Goal: Task Accomplishment & Management: Manage account settings

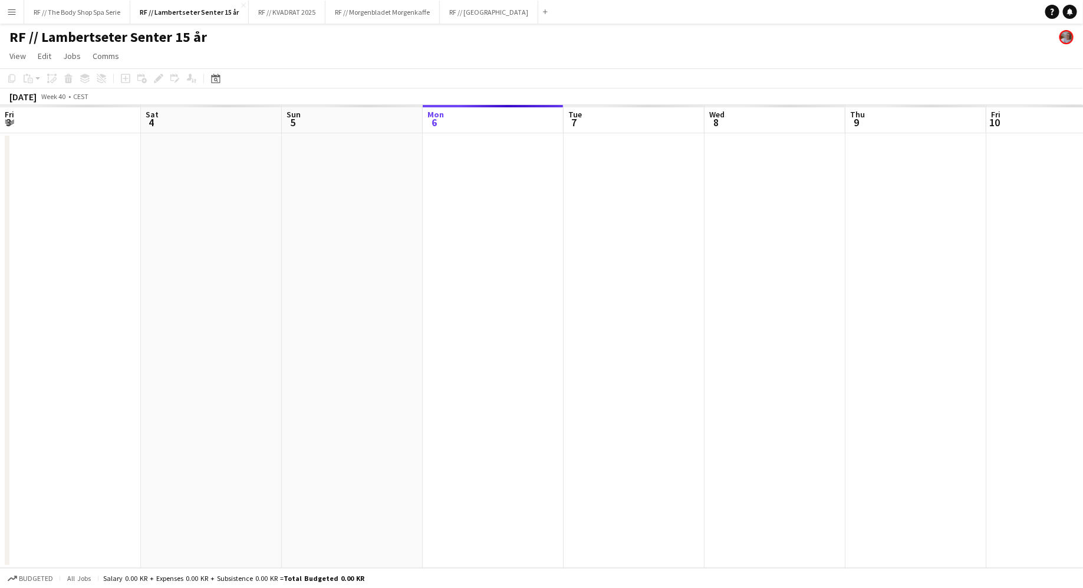
scroll to position [0, 282]
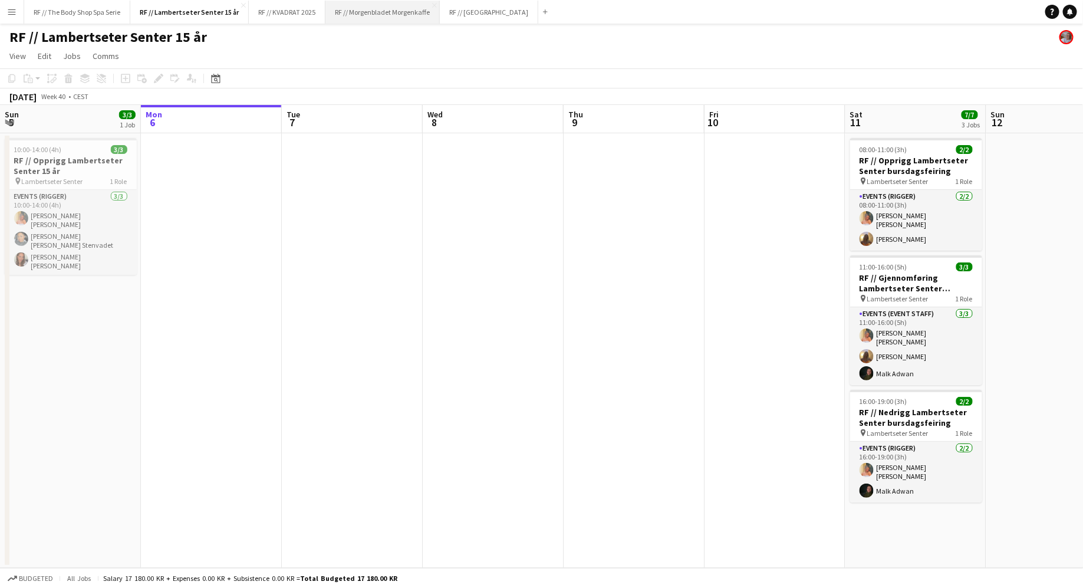
click at [394, 6] on button "RF // Morgenbladet Morgenkaffe Close" at bounding box center [382, 12] width 114 height 23
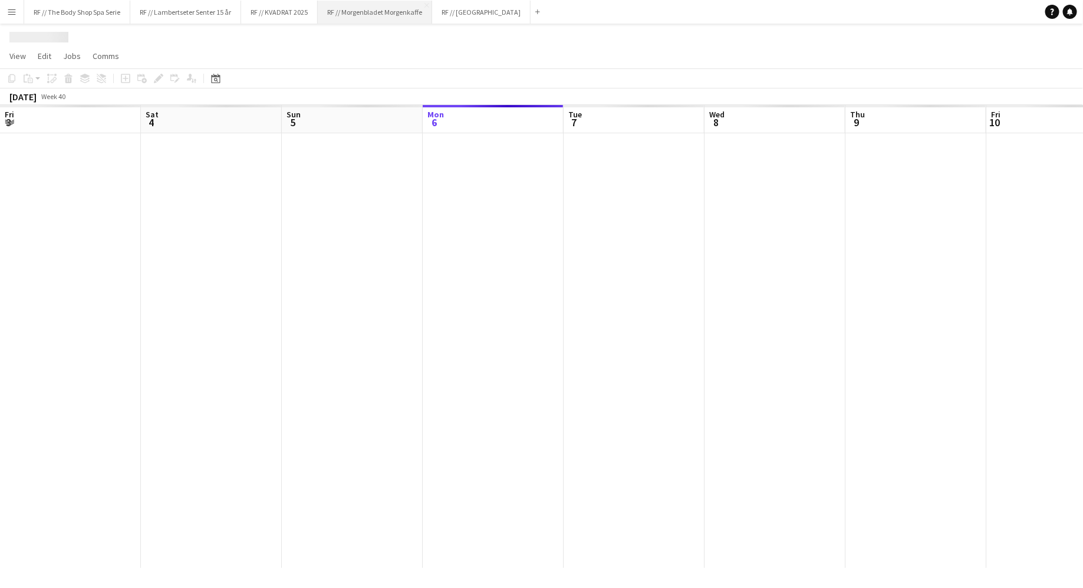
scroll to position [0, 282]
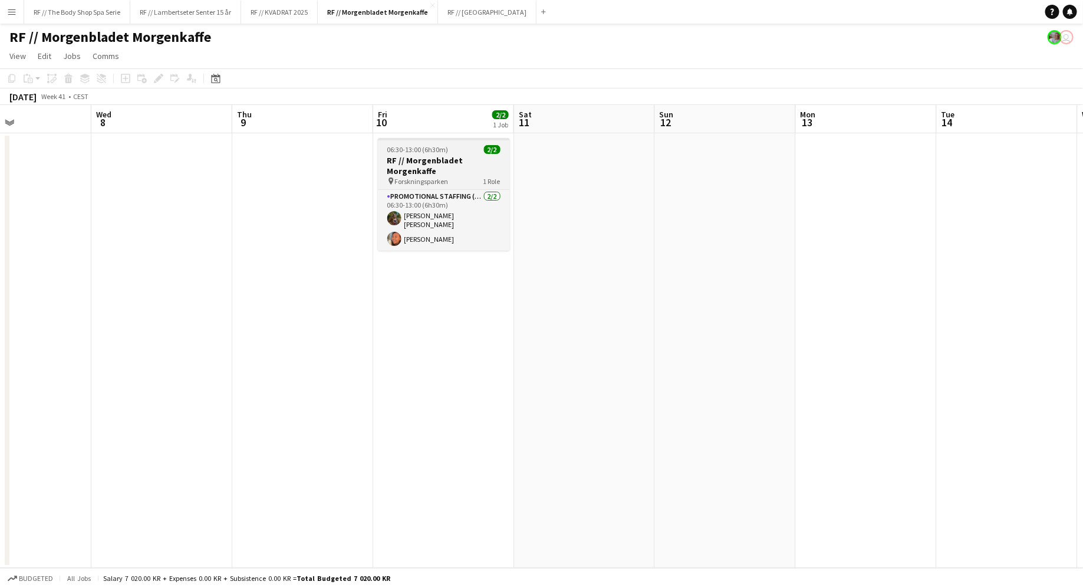
click at [420, 169] on h3 "RF // Morgenbladet Morgenkaffe" at bounding box center [444, 165] width 132 height 21
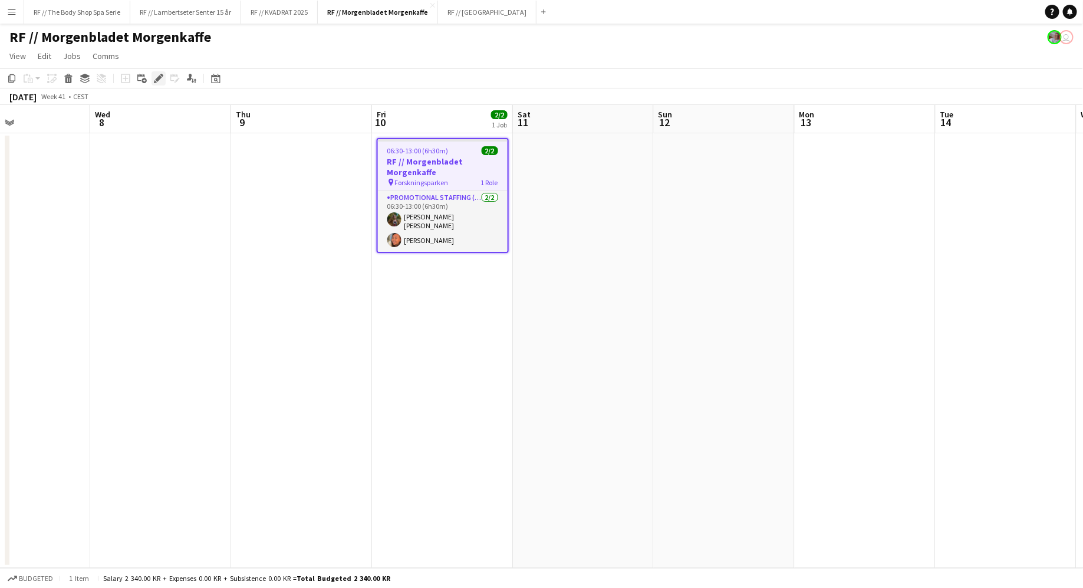
click at [157, 81] on icon at bounding box center [158, 78] width 6 height 6
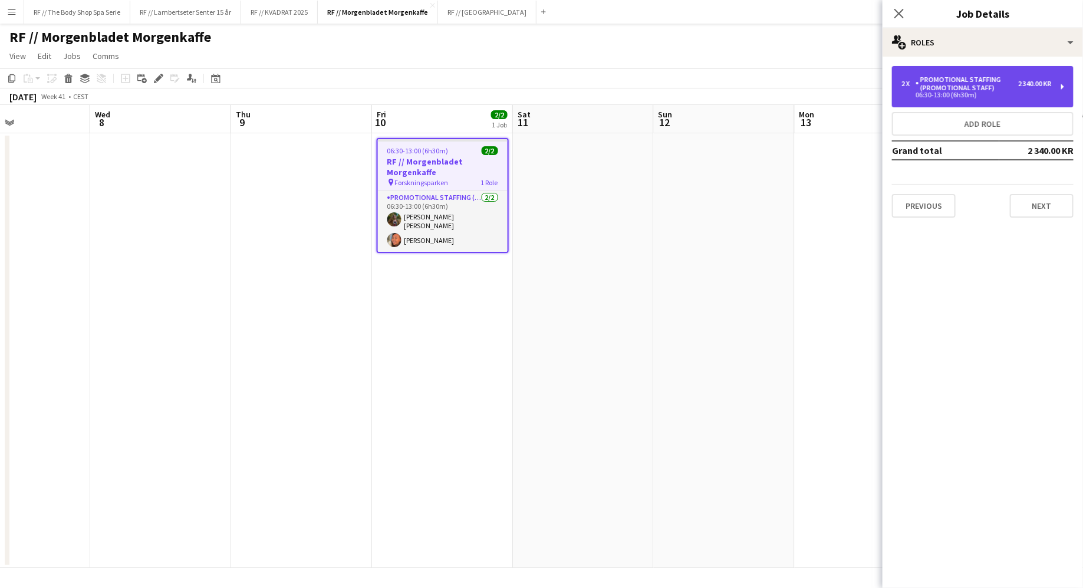
click at [1008, 78] on div "Promotional Staffing (Promotional Staff)" at bounding box center [967, 83] width 103 height 17
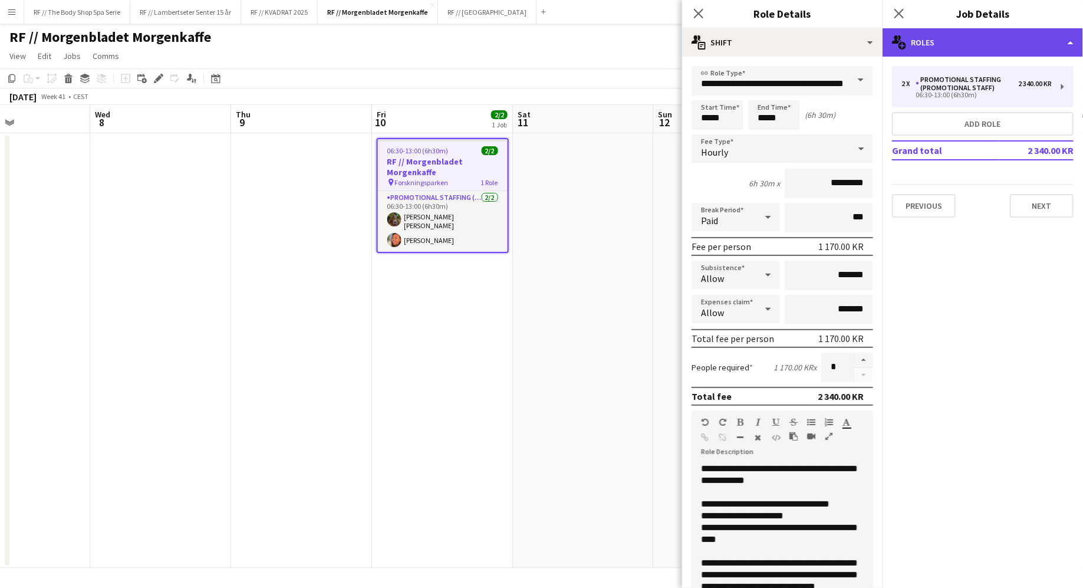
click at [1022, 40] on div "multiple-users-add Roles" at bounding box center [983, 42] width 200 height 28
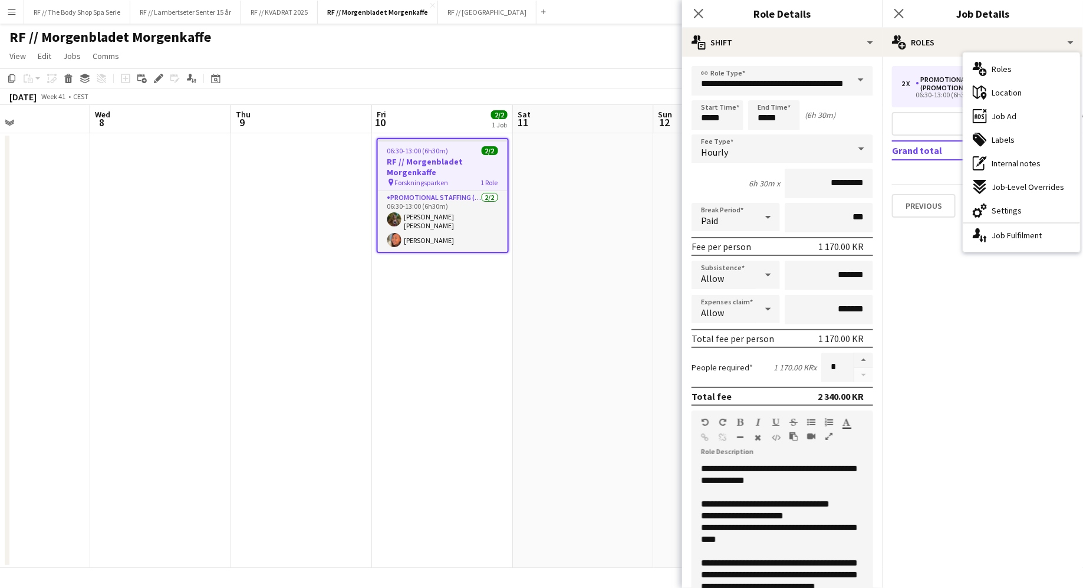
click at [998, 90] on span "Location" at bounding box center [1007, 92] width 30 height 11
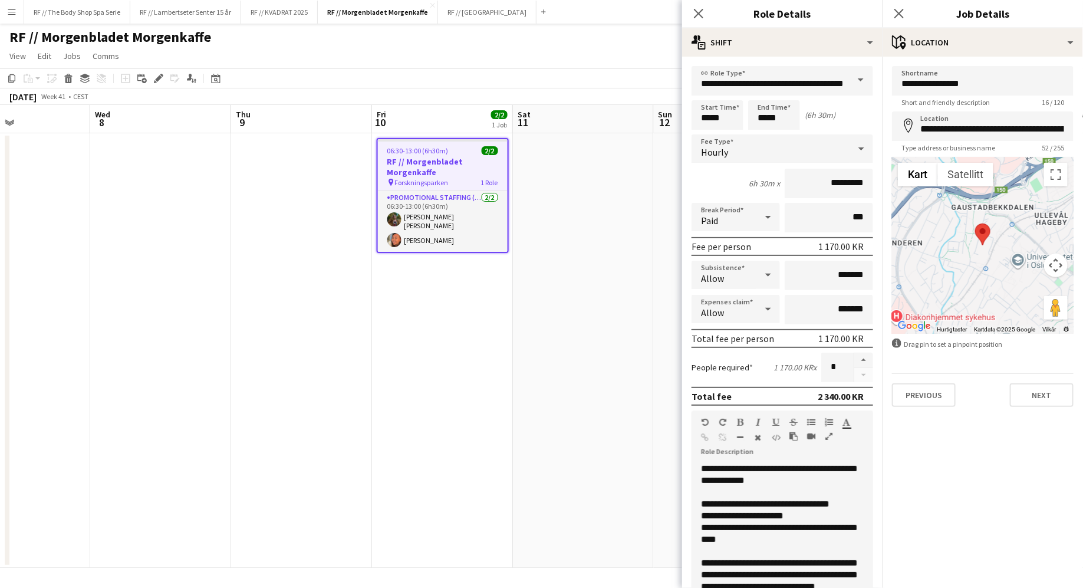
click at [970, 96] on app-form-group "**********" at bounding box center [983, 86] width 182 height 41
click at [973, 90] on input "**********" at bounding box center [983, 80] width 182 height 29
click at [973, 89] on input "**********" at bounding box center [983, 80] width 182 height 29
type input "********"
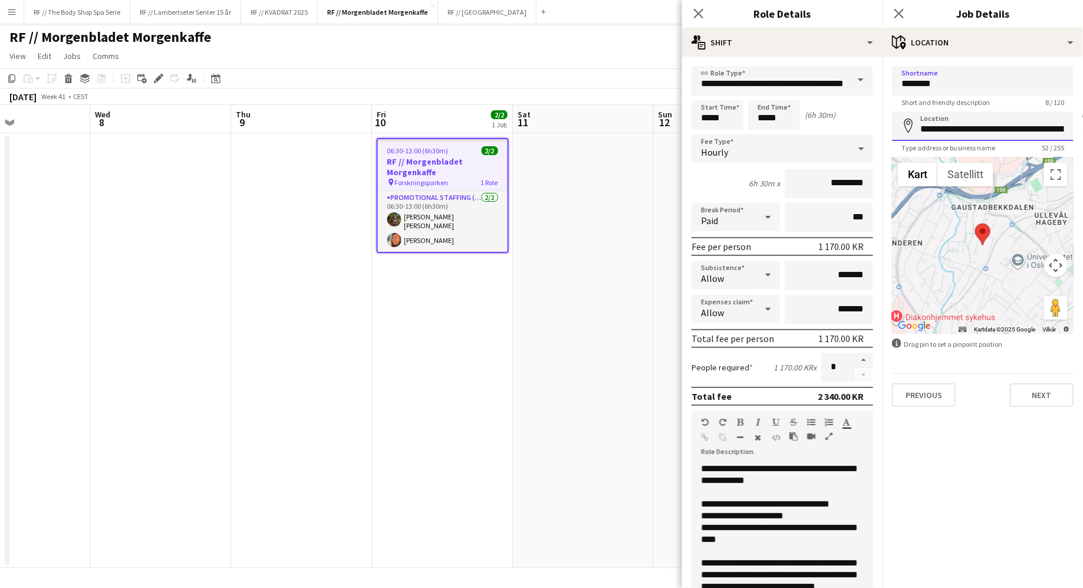
click at [971, 124] on input "**********" at bounding box center [983, 125] width 182 height 29
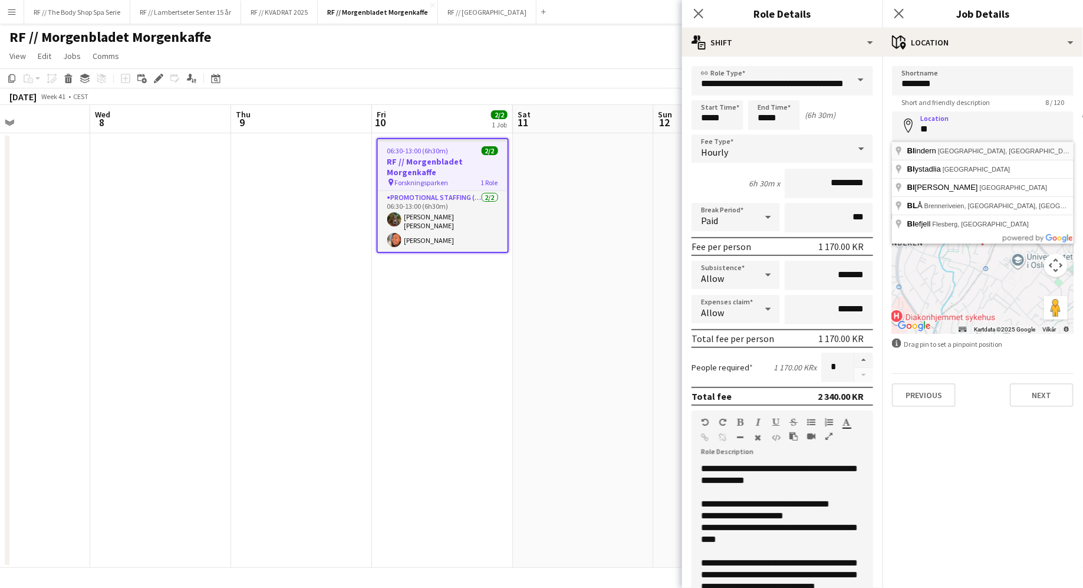
type input "**********"
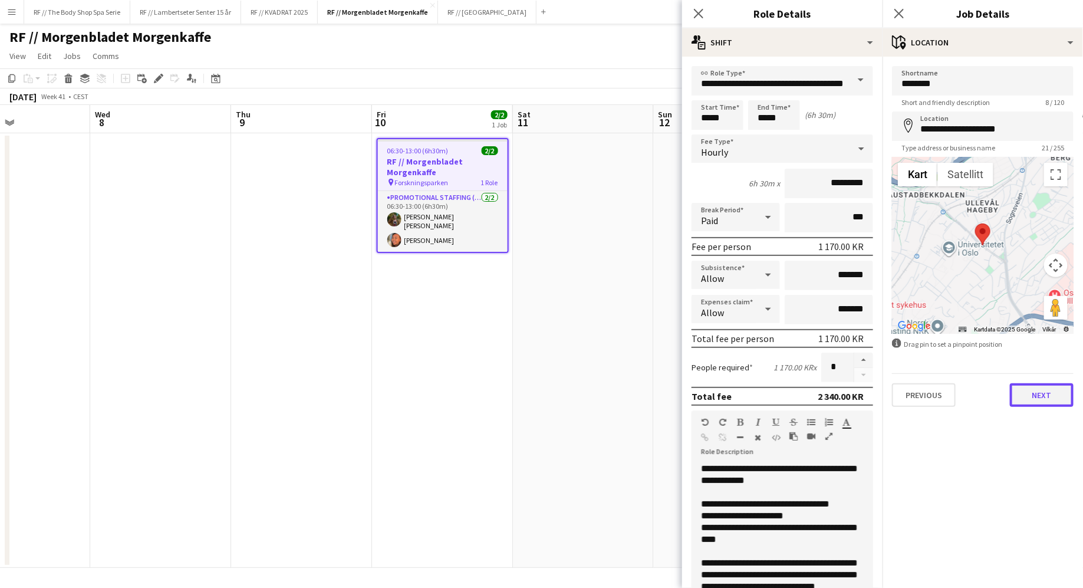
click at [1034, 399] on button "Next" at bounding box center [1042, 395] width 64 height 24
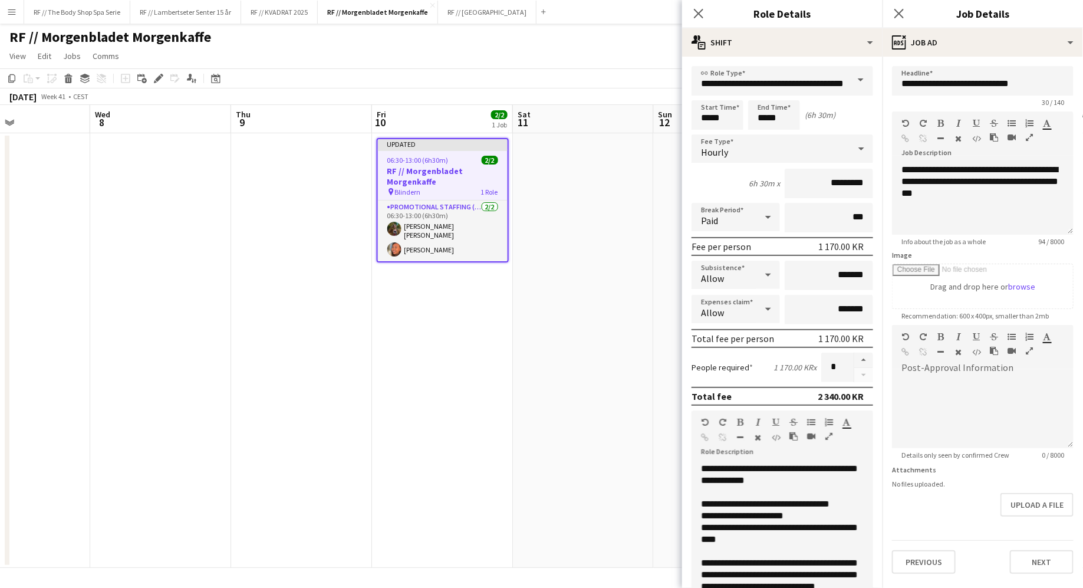
click at [581, 312] on app-date-cell at bounding box center [583, 350] width 141 height 435
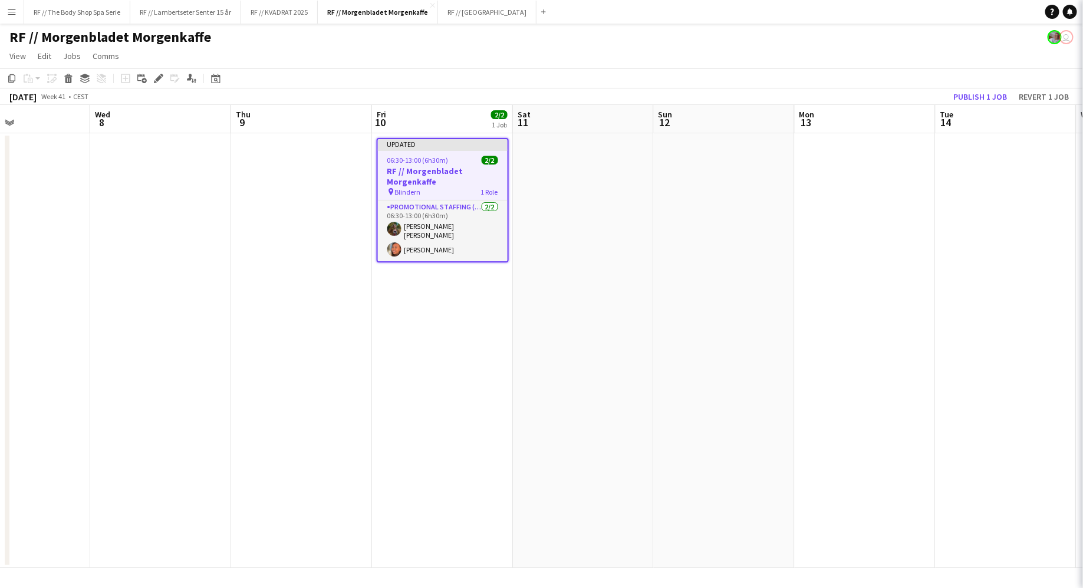
scroll to position [0, 472]
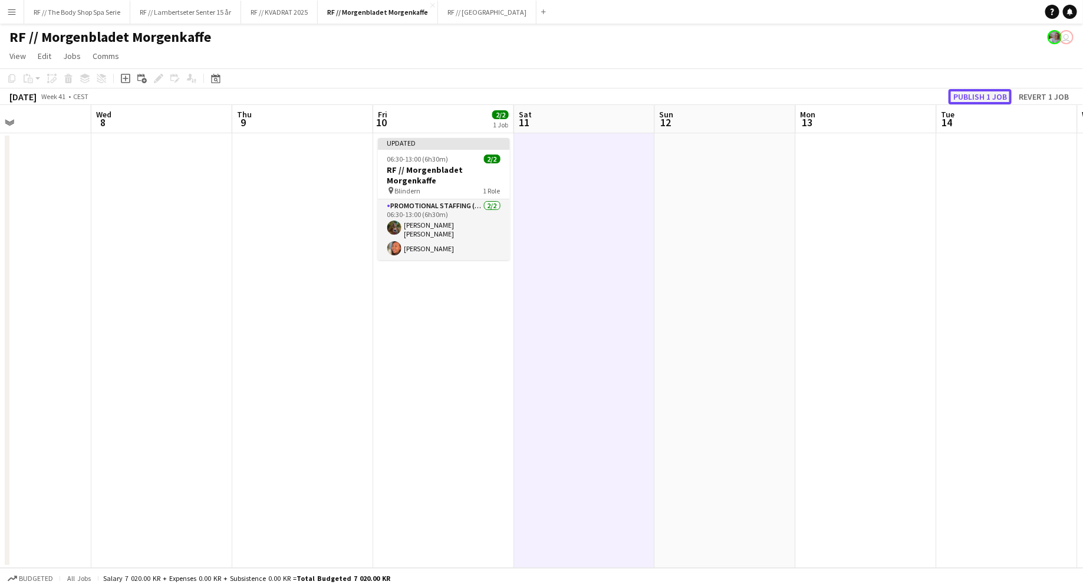
click at [1002, 98] on button "Publish 1 job" at bounding box center [980, 96] width 63 height 15
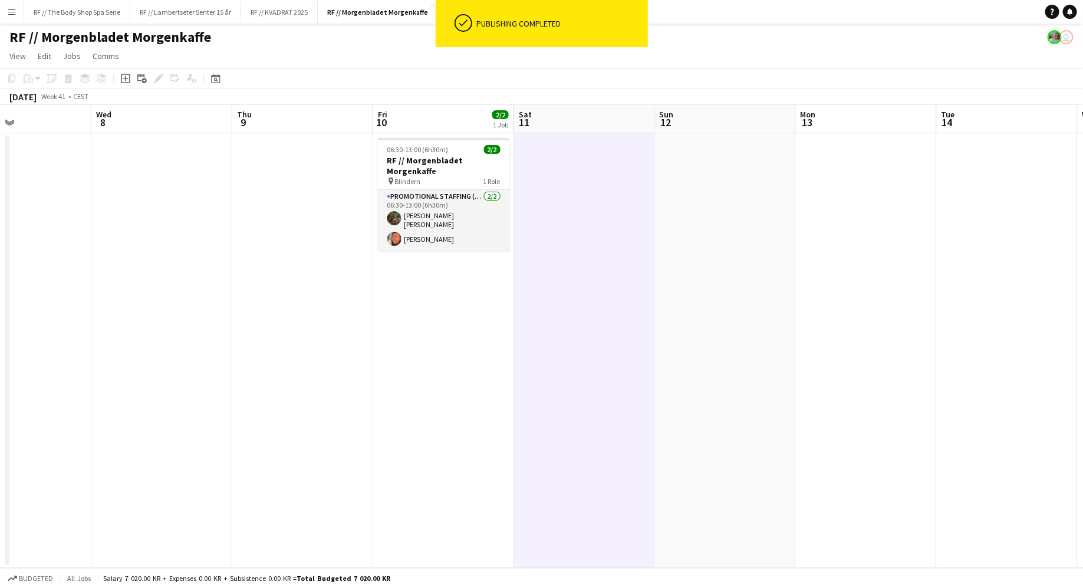
click at [9, 12] on app-icon "Menu" at bounding box center [11, 11] width 9 height 9
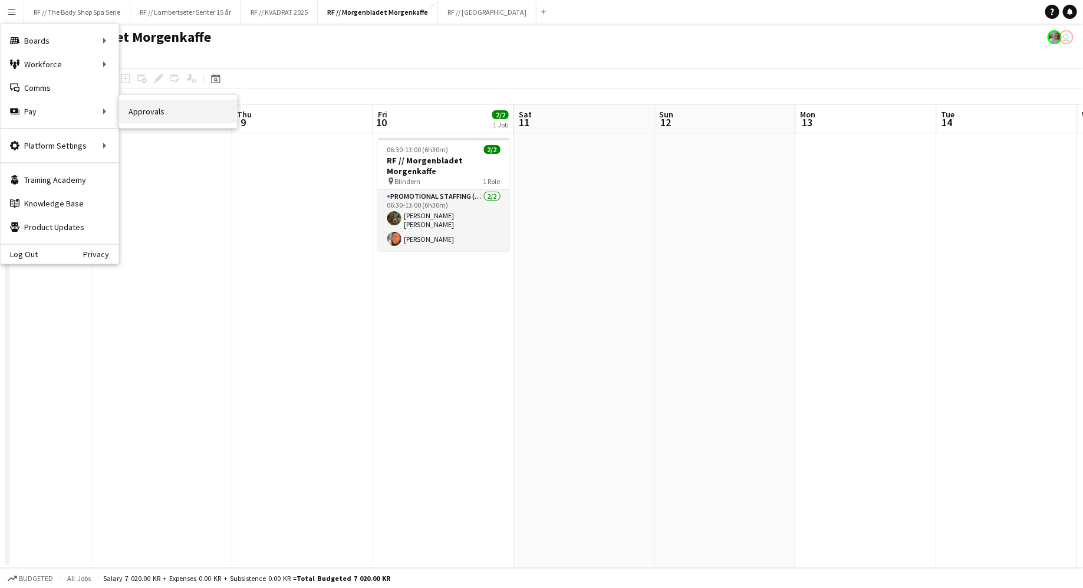
click at [144, 114] on link "Approvals" at bounding box center [178, 112] width 118 height 24
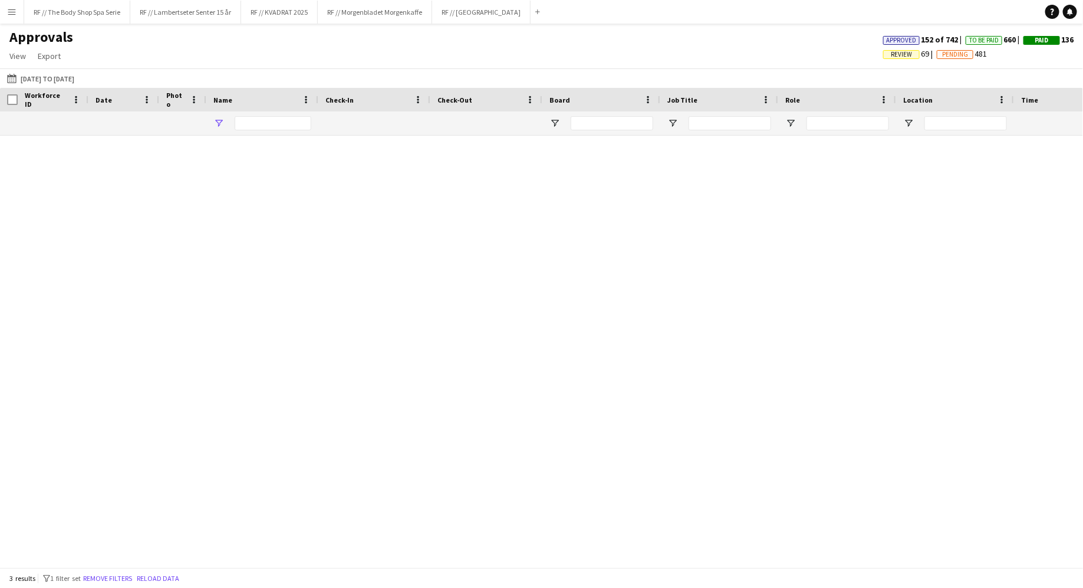
type input "****"
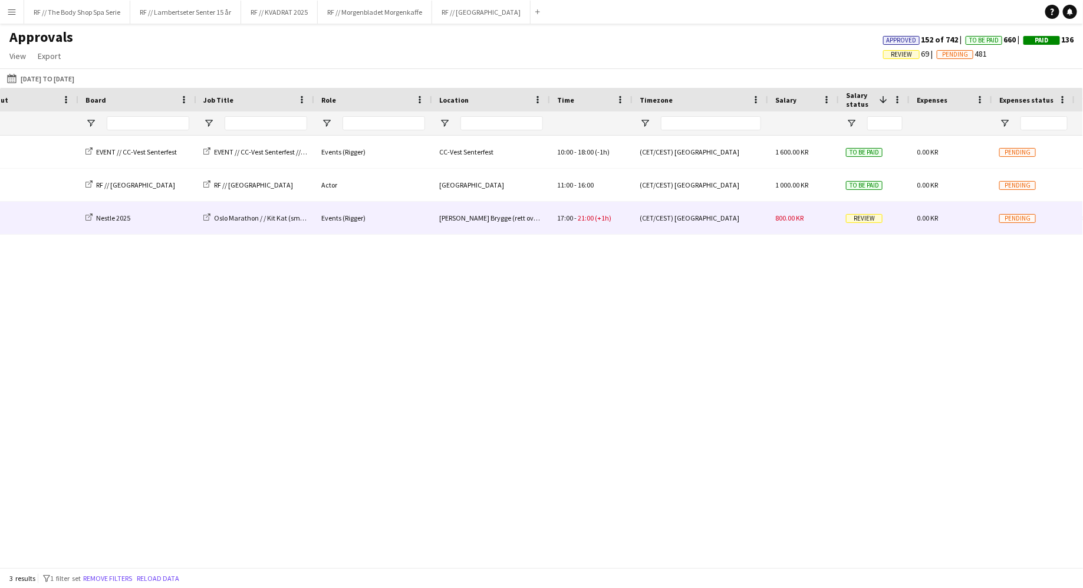
click at [869, 219] on span "Review" at bounding box center [864, 218] width 37 height 9
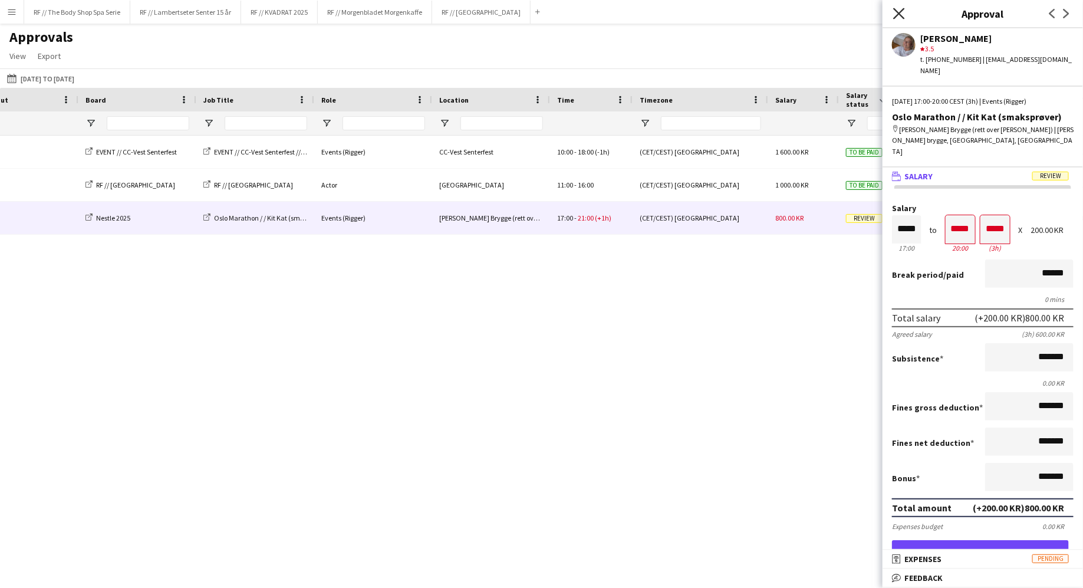
click at [904, 12] on icon "Close pop-in" at bounding box center [898, 13] width 11 height 11
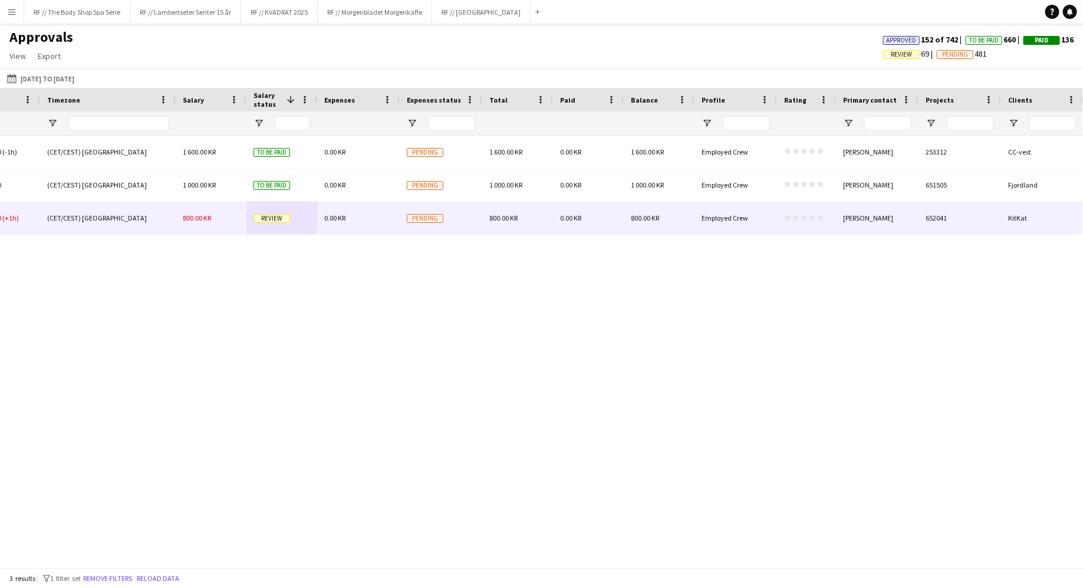
click at [814, 216] on polygon at bounding box center [812, 217] width 7 height 6
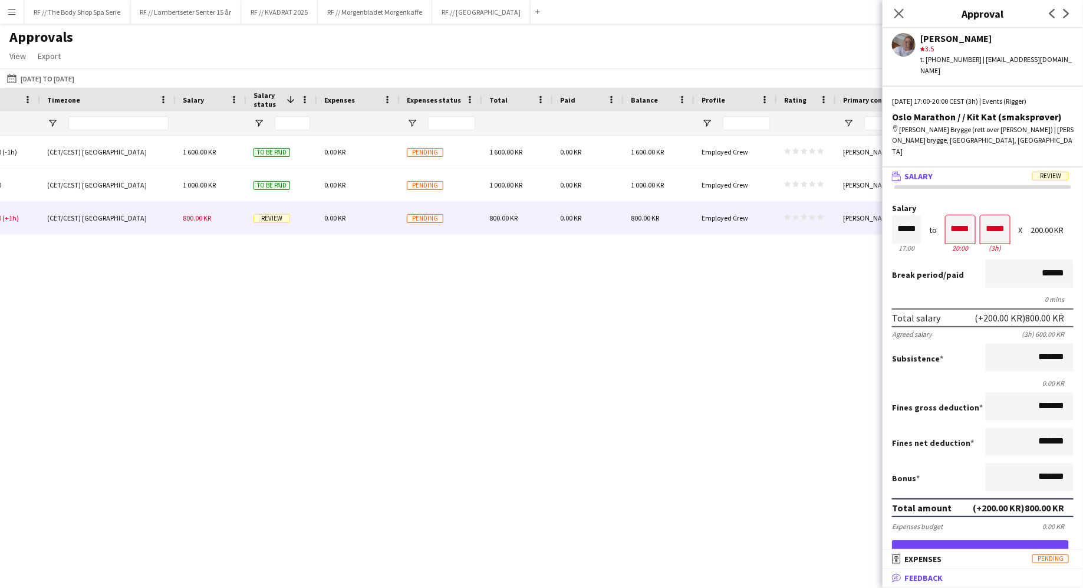
click at [940, 573] on span "Feedback" at bounding box center [923, 578] width 38 height 11
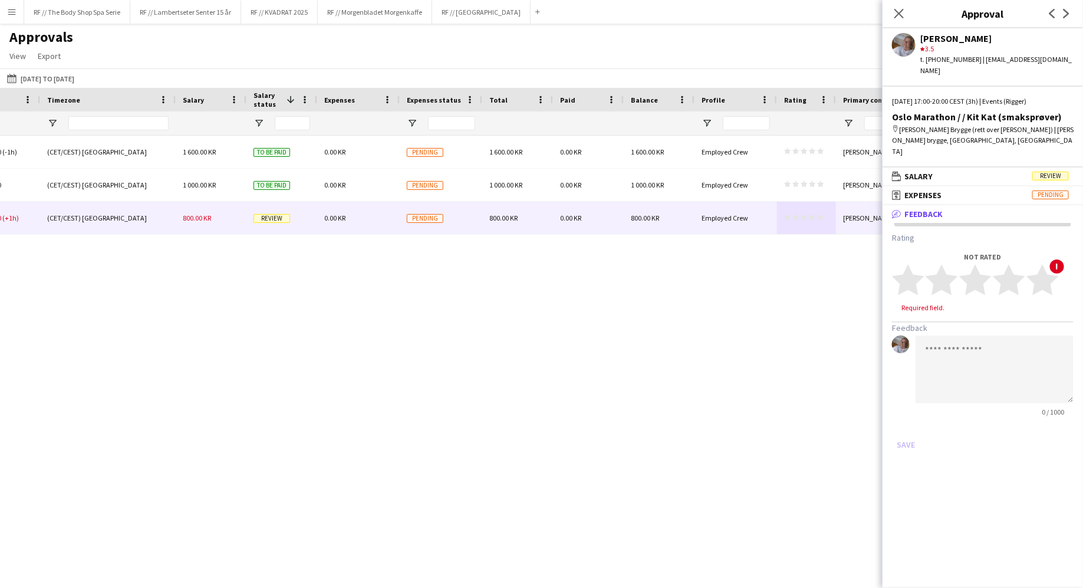
click at [906, 14] on div "Close pop-in" at bounding box center [899, 13] width 33 height 27
click at [902, 5] on app-icon "Close pop-in" at bounding box center [899, 13] width 17 height 17
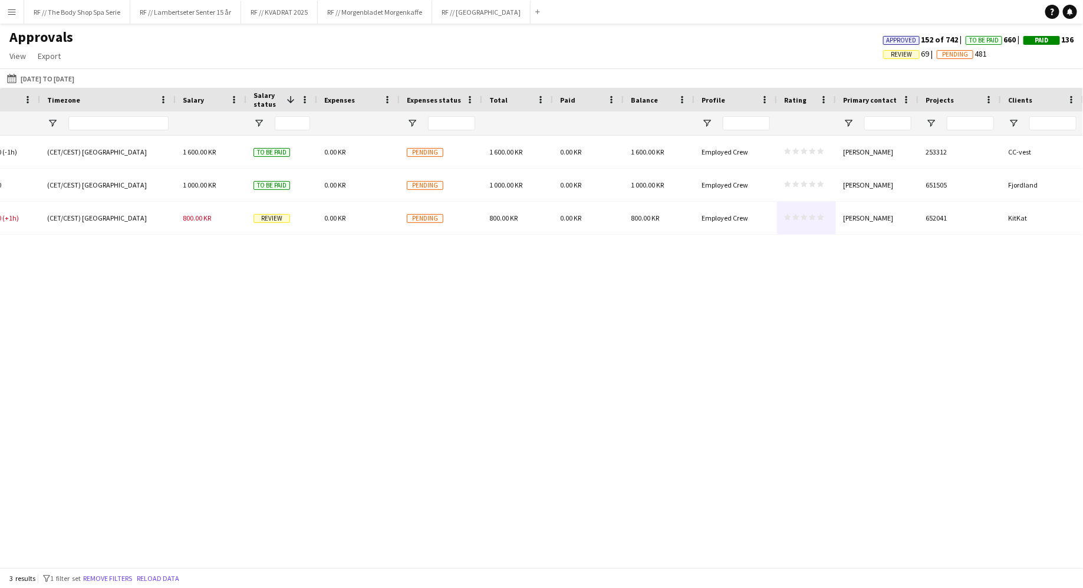
click at [835, 281] on div "CC-Vest Senterfest 10:00 - 18:00 (-1h) (CET/CEST) [GEOGRAPHIC_DATA] 1 600.00 KR…" at bounding box center [541, 352] width 1083 height 432
click at [334, 345] on div "CC-Vest Senterfest 10:00 - 18:00 (-1h) (CET/CEST) [GEOGRAPHIC_DATA] 1 600.00 KR…" at bounding box center [541, 352] width 1083 height 432
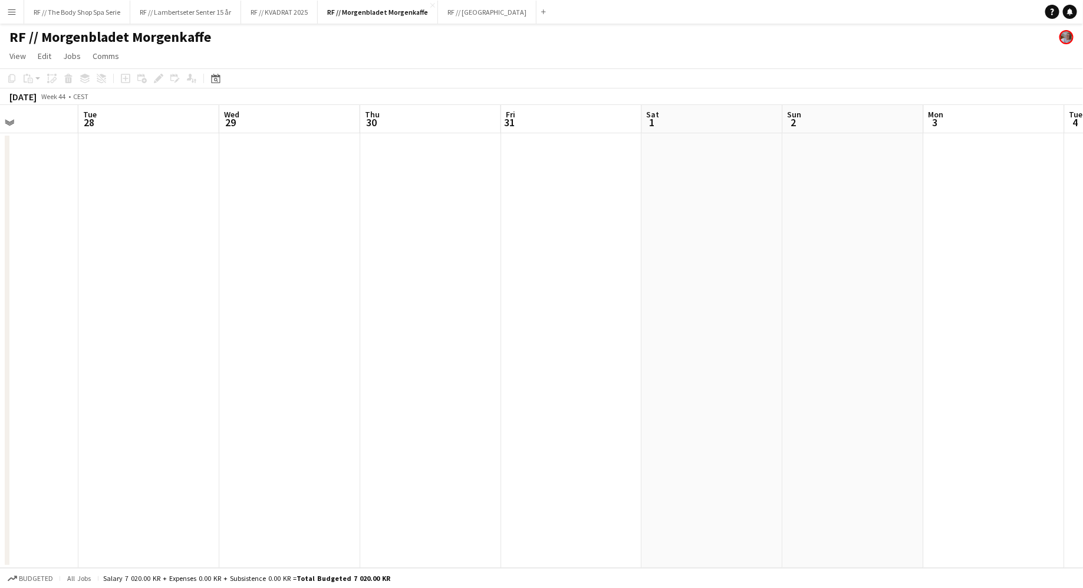
click at [22, 14] on button "Menu" at bounding box center [12, 12] width 24 height 24
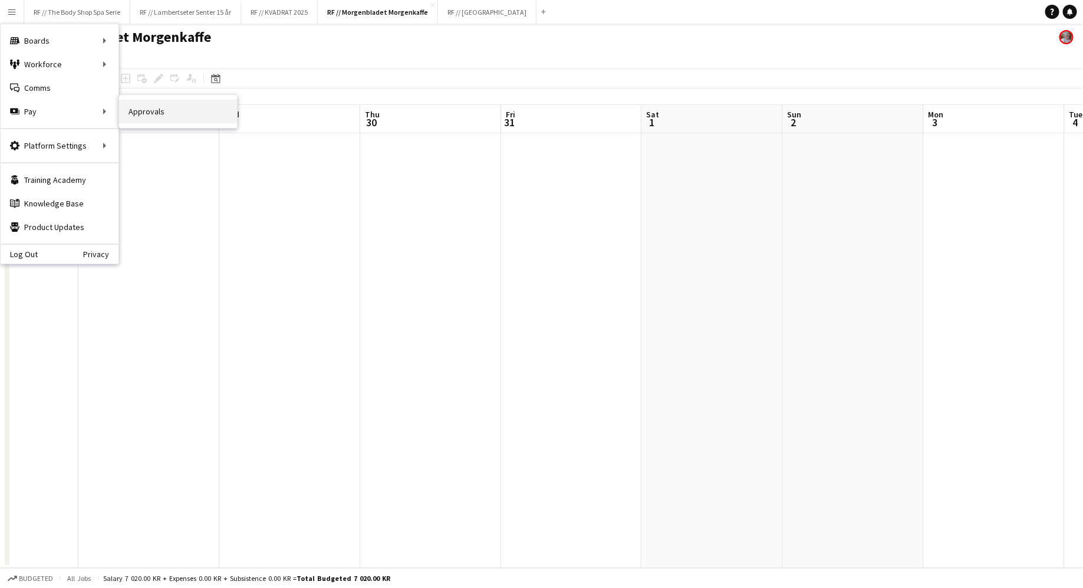
click at [132, 110] on link "Approvals" at bounding box center [178, 112] width 118 height 24
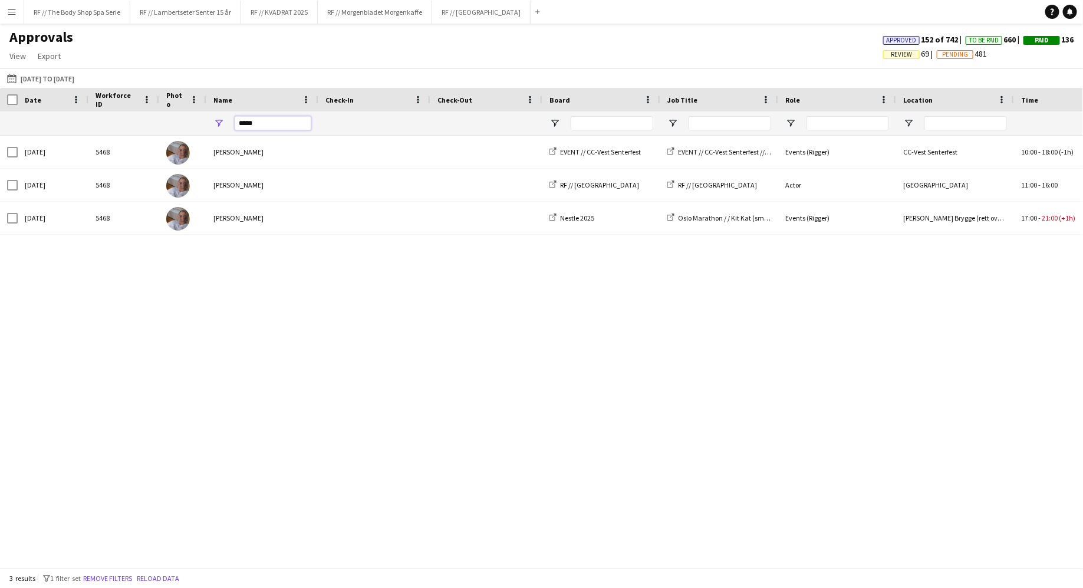
click at [290, 126] on input "****" at bounding box center [273, 123] width 77 height 14
type input "*"
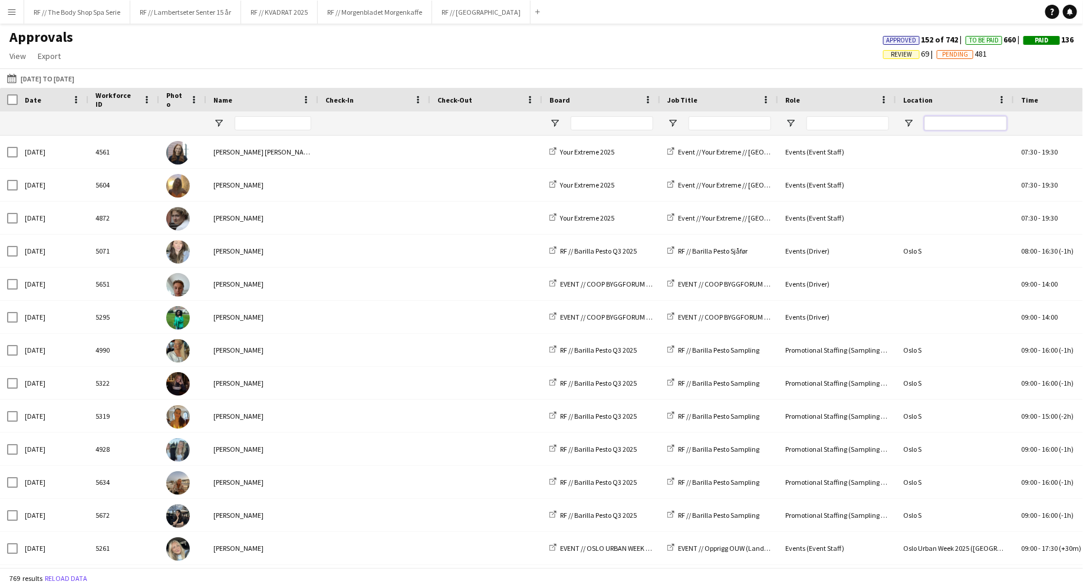
click at [940, 125] on input "Location Filter Input" at bounding box center [966, 123] width 83 height 14
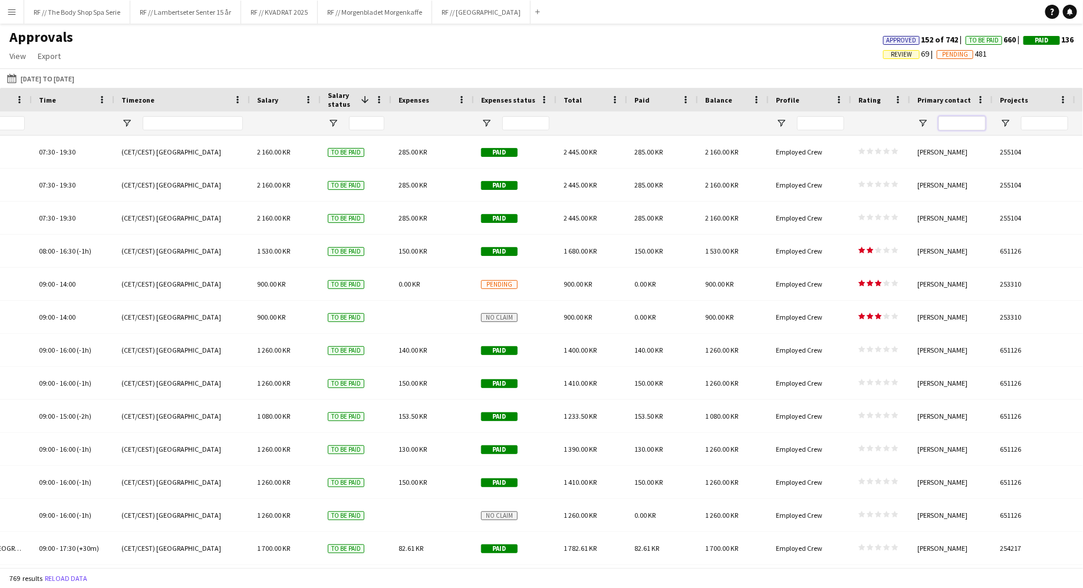
click at [945, 126] on input "Primary contact Filter Input" at bounding box center [962, 123] width 47 height 14
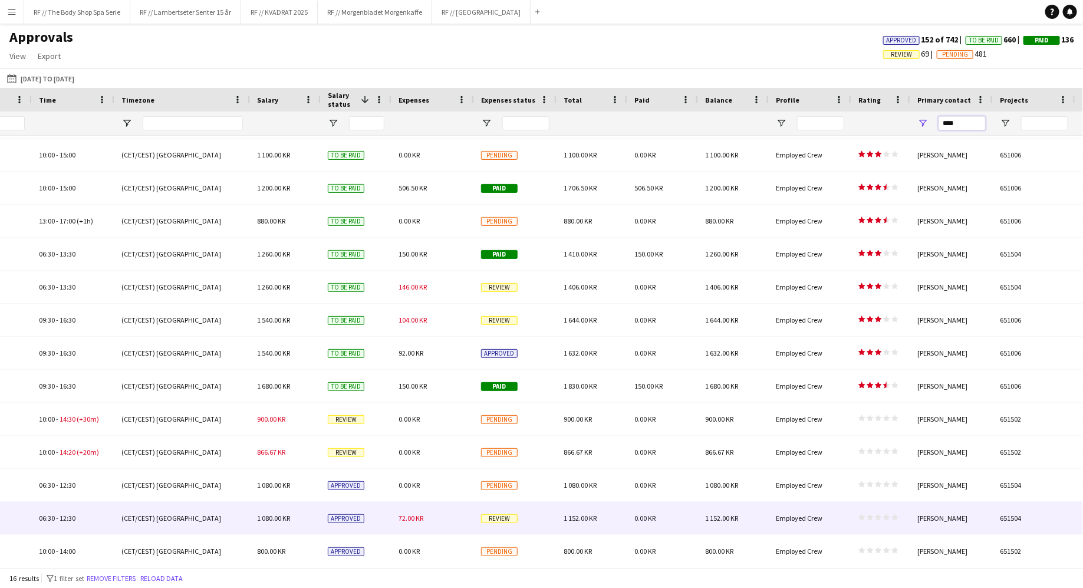
type input "****"
click at [497, 521] on span "Review" at bounding box center [499, 518] width 37 height 9
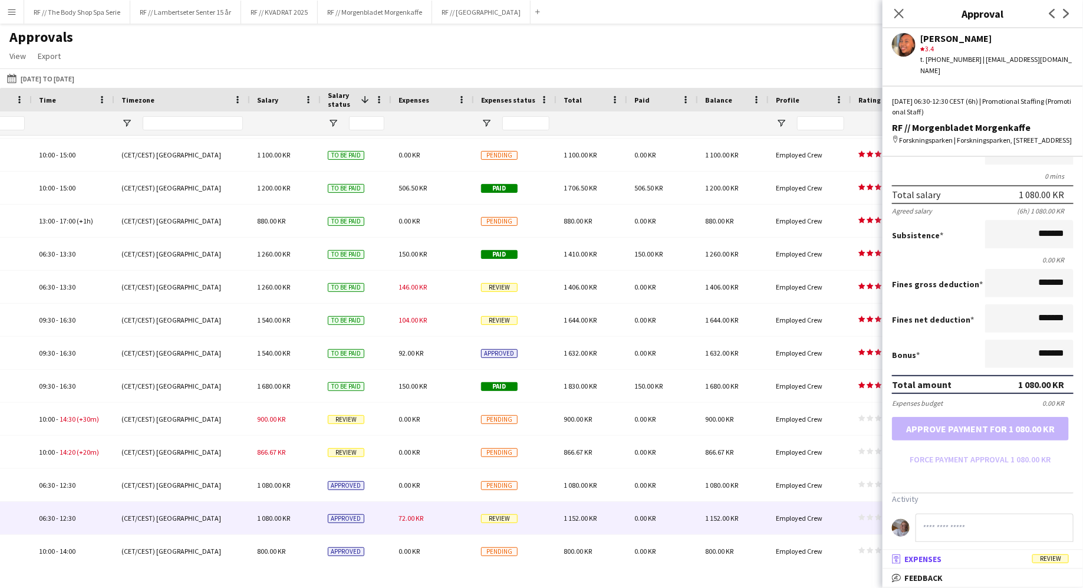
click at [915, 552] on mat-expansion-panel-header "receipt Expenses Review" at bounding box center [983, 559] width 200 height 18
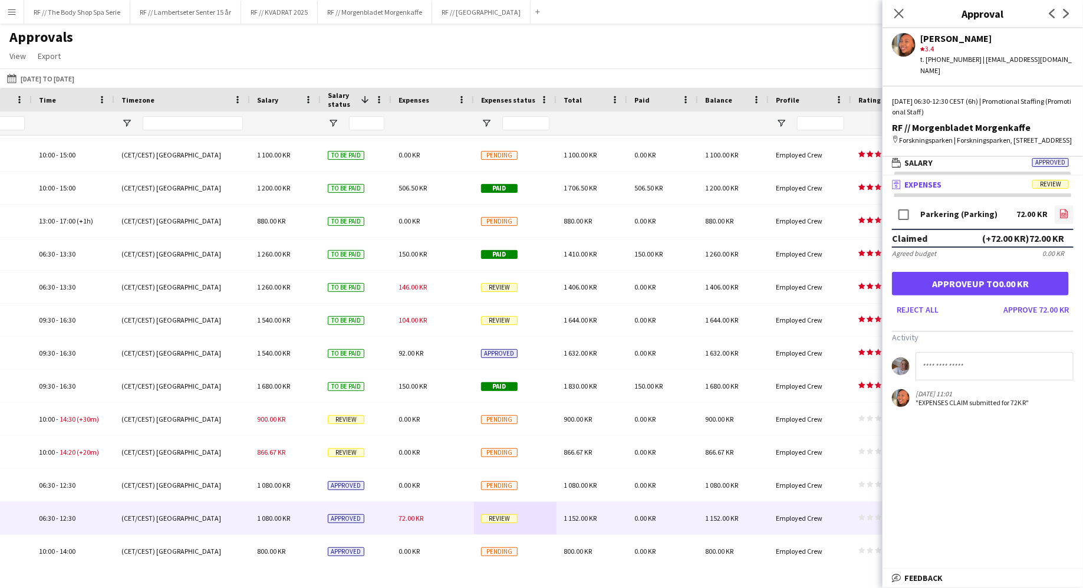
click at [1068, 212] on icon "file-image" at bounding box center [1064, 213] width 9 height 9
click at [992, 162] on mat-panel-title "wallet Salary Approved" at bounding box center [981, 162] width 196 height 11
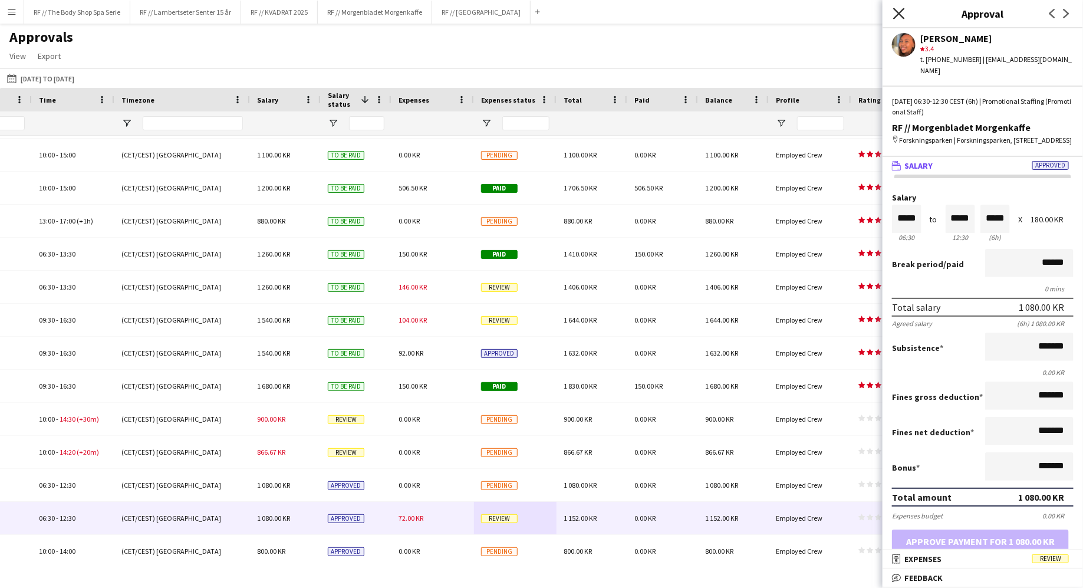
click at [896, 12] on icon "Close pop-in" at bounding box center [898, 13] width 11 height 11
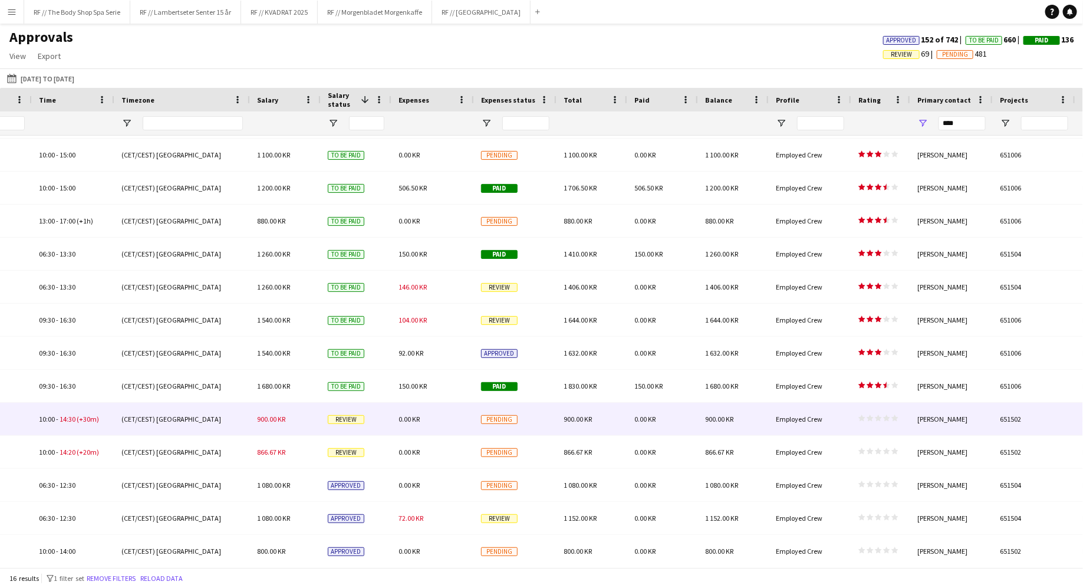
click at [349, 415] on span "Review" at bounding box center [346, 419] width 37 height 9
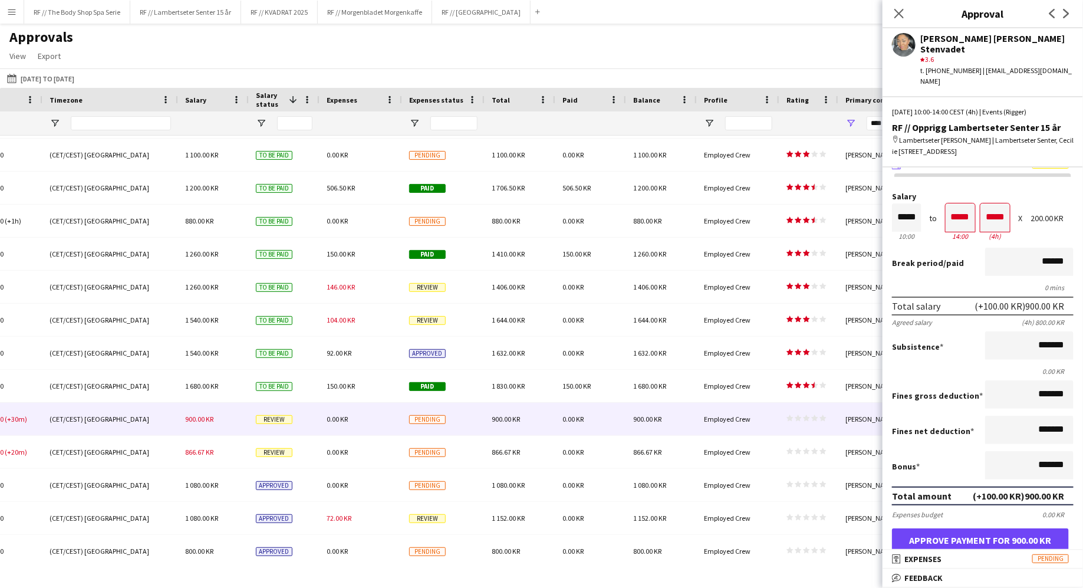
scroll to position [13, 0]
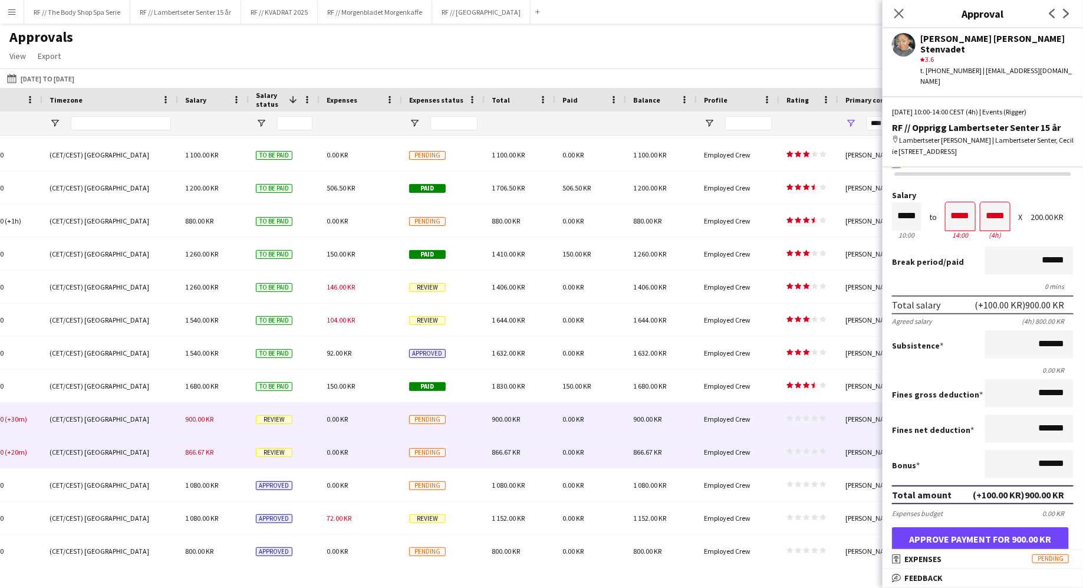
click at [426, 449] on span "Pending" at bounding box center [427, 452] width 37 height 9
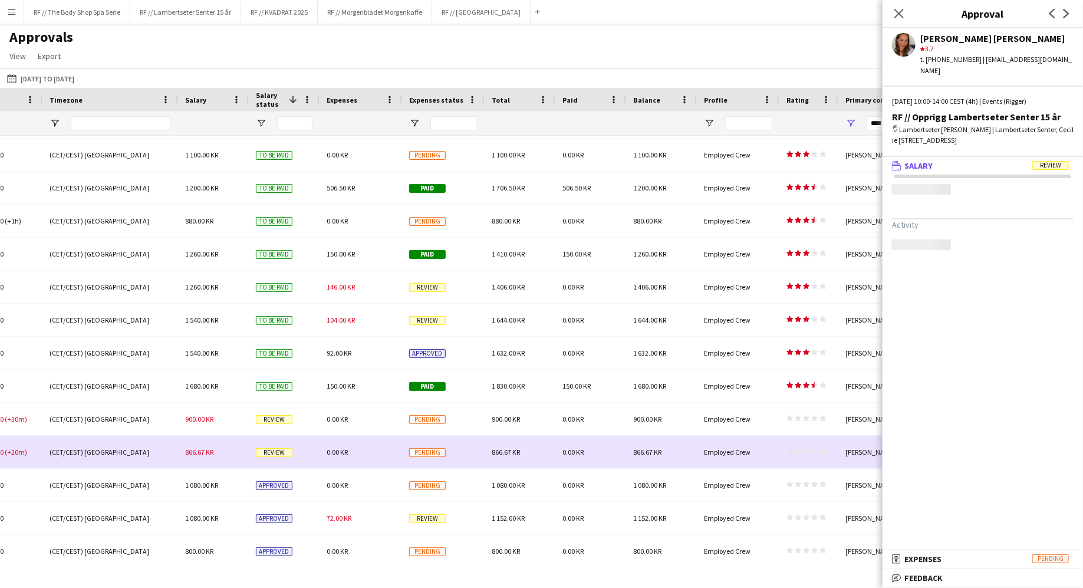
scroll to position [0, 0]
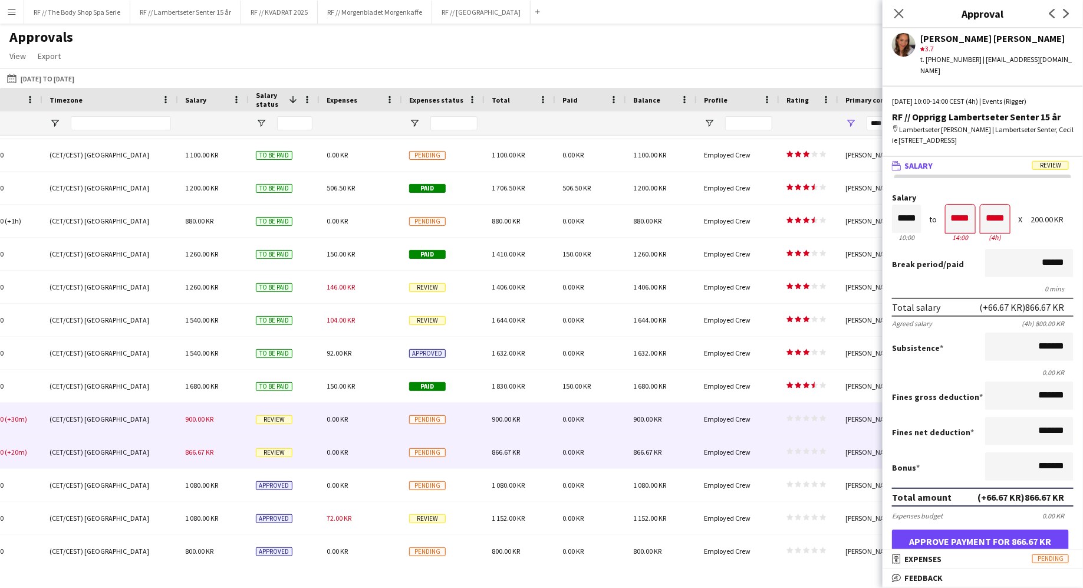
click at [429, 415] on span "Pending" at bounding box center [427, 419] width 37 height 9
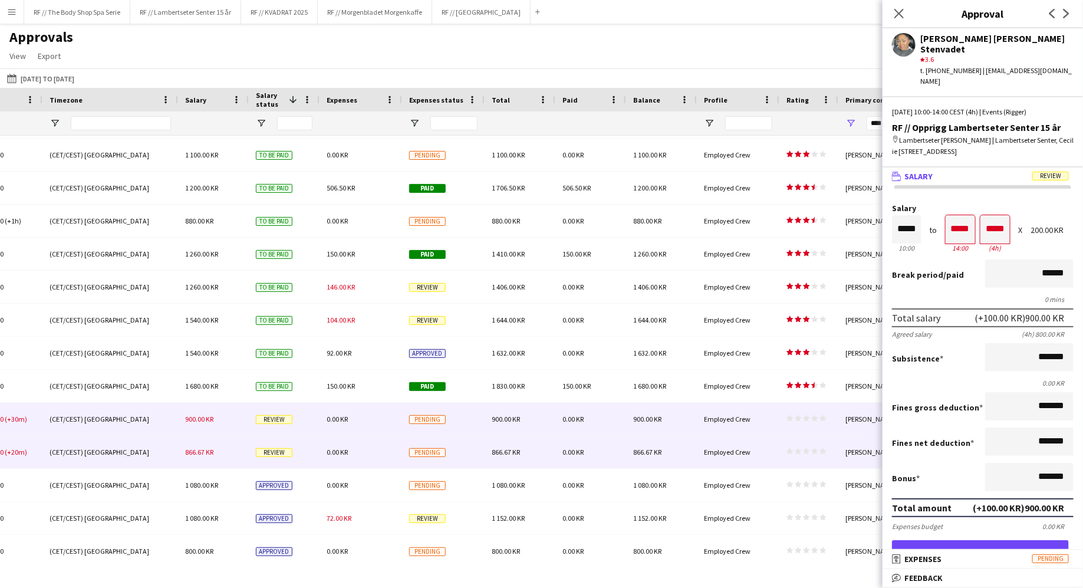
click at [431, 446] on div "Pending" at bounding box center [443, 452] width 83 height 32
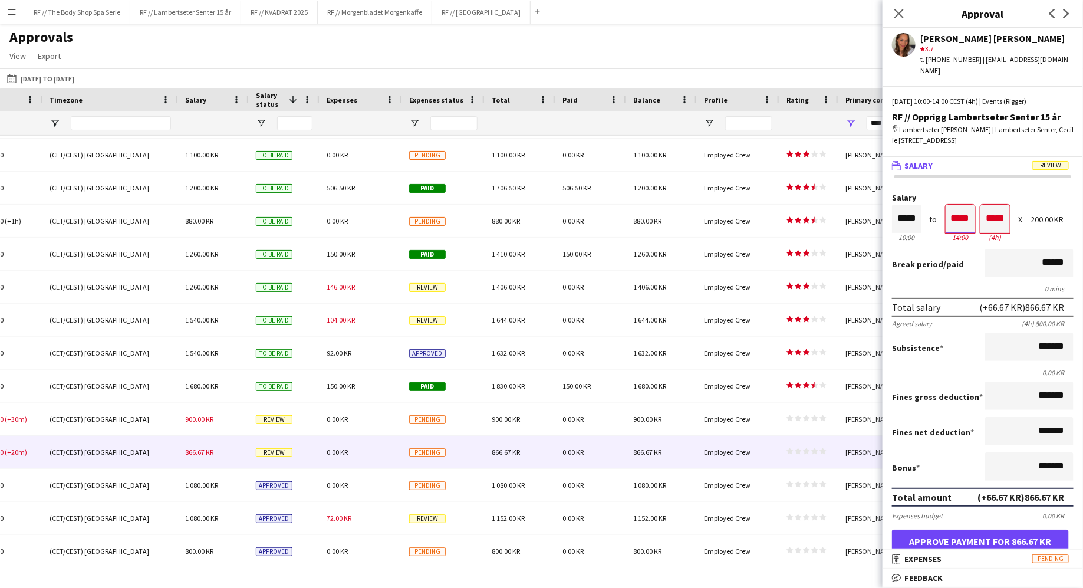
click at [950, 208] on input "*****" at bounding box center [960, 219] width 29 height 28
click at [960, 209] on input "*****" at bounding box center [960, 219] width 29 height 28
click at [967, 209] on input "*****" at bounding box center [960, 219] width 29 height 28
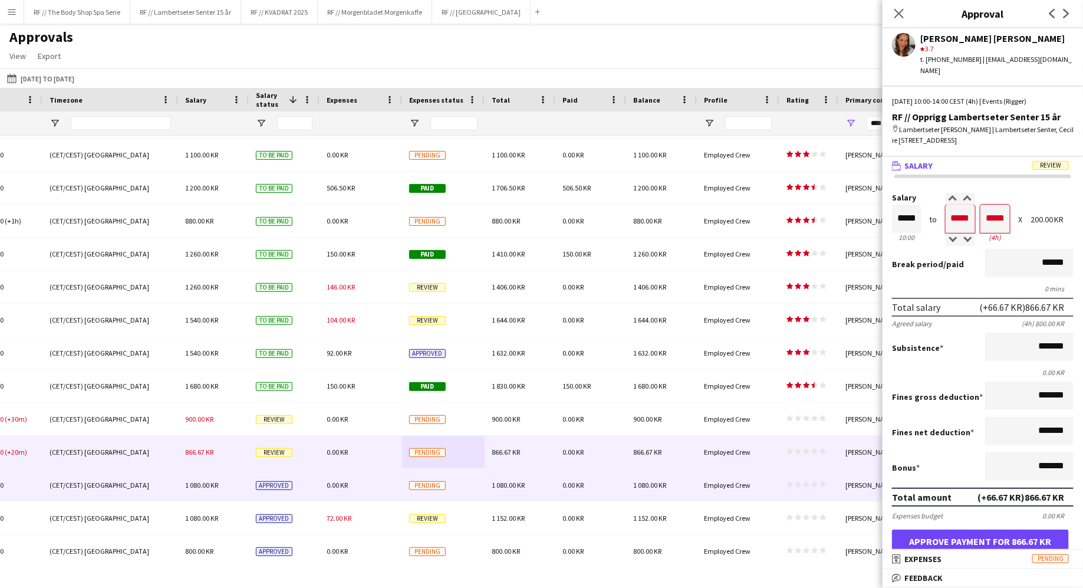
click at [423, 483] on span "Pending" at bounding box center [427, 485] width 37 height 9
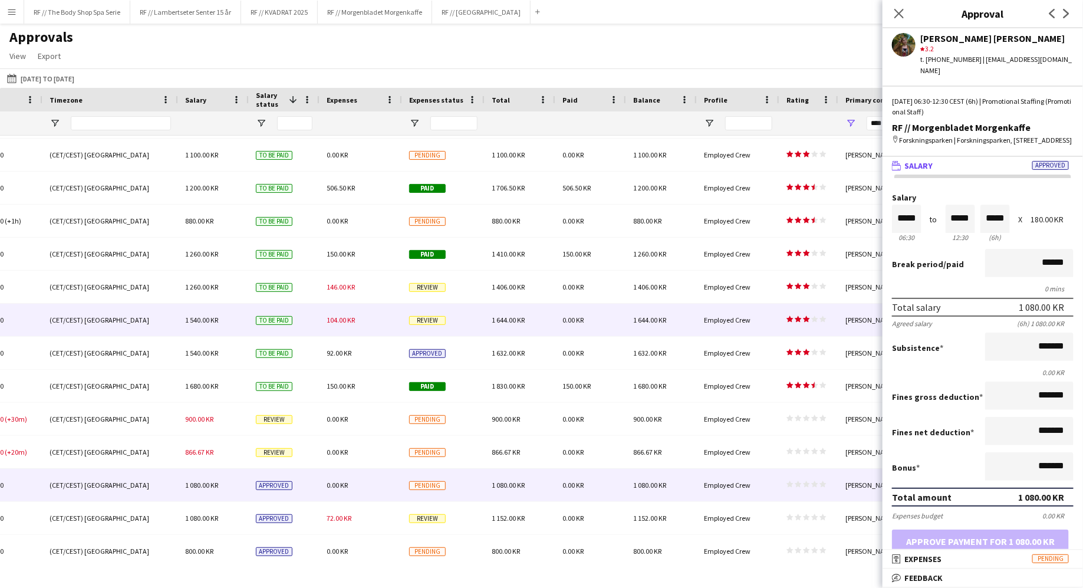
click at [420, 330] on div "Review" at bounding box center [443, 320] width 83 height 32
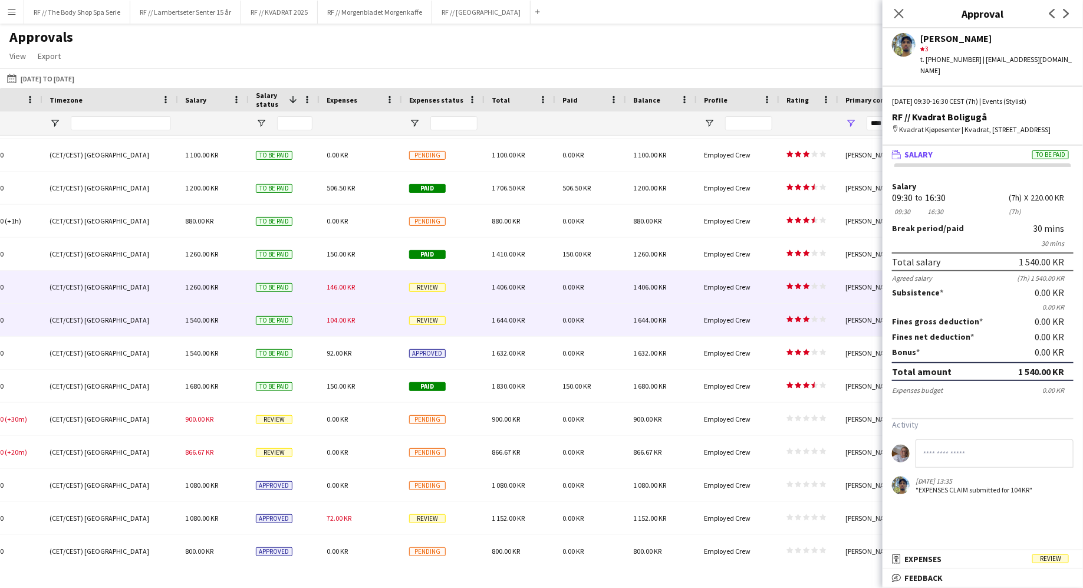
click at [426, 284] on span "Review" at bounding box center [427, 287] width 37 height 9
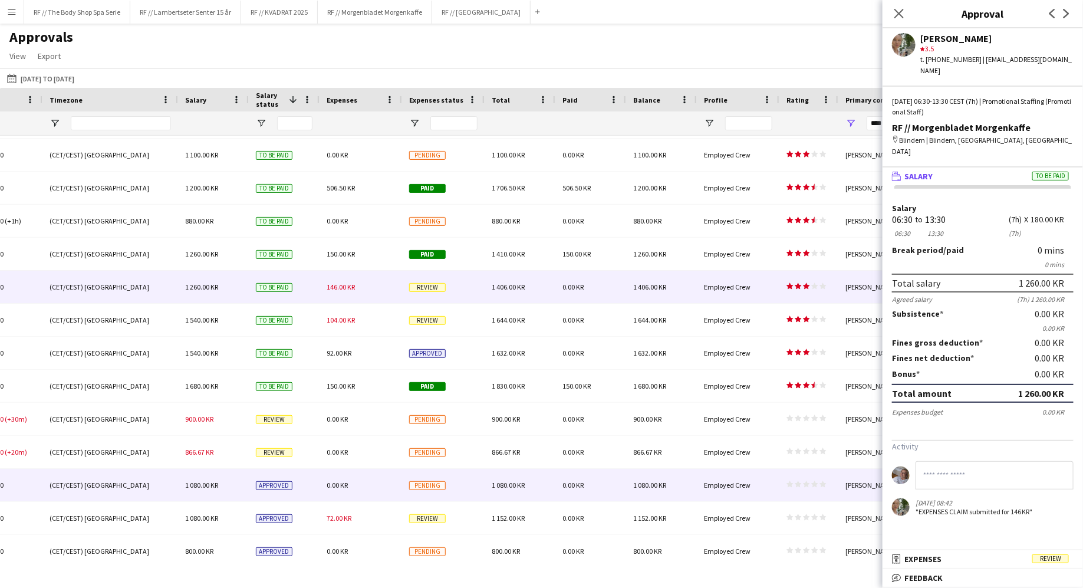
click at [439, 483] on span "Pending" at bounding box center [427, 485] width 37 height 9
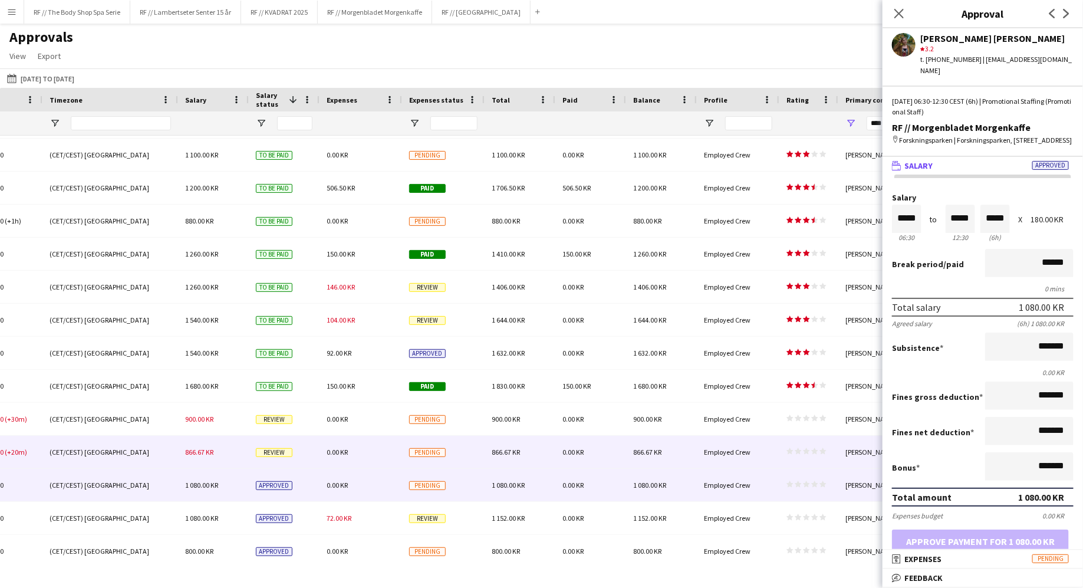
click at [439, 448] on span "Pending" at bounding box center [427, 452] width 37 height 9
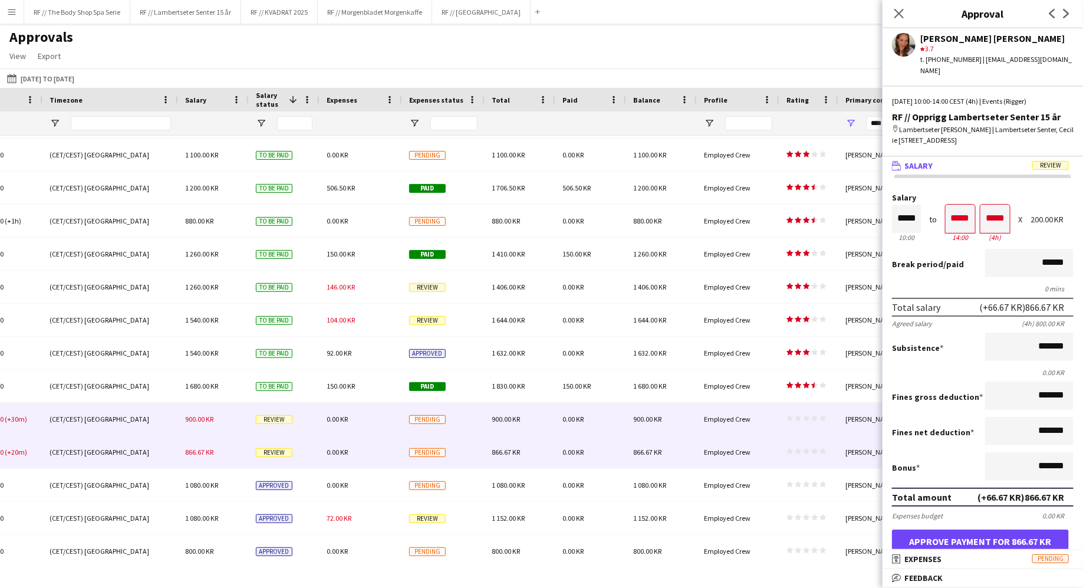
click at [436, 419] on span "Pending" at bounding box center [427, 419] width 37 height 9
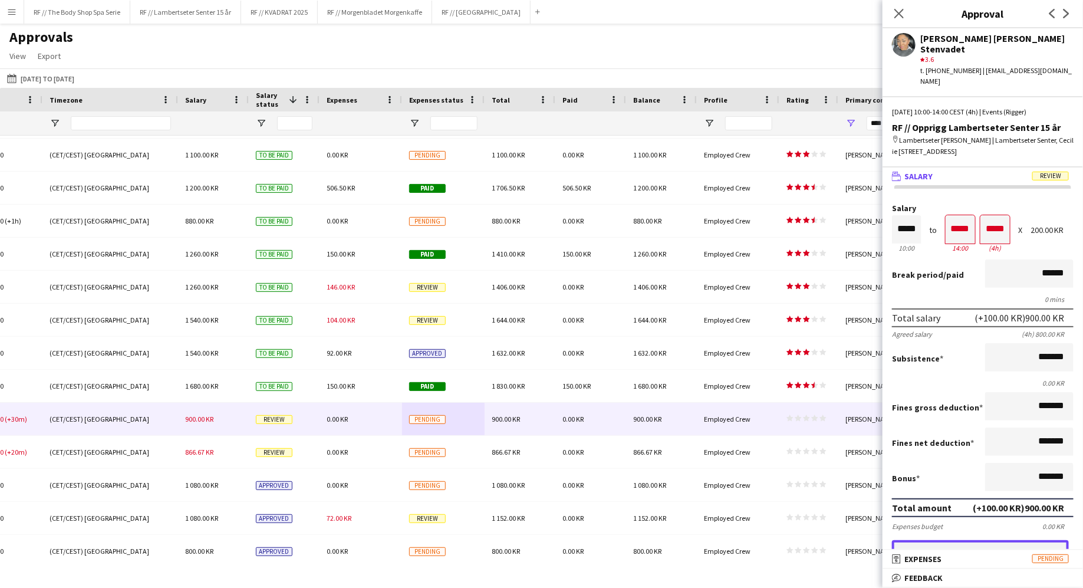
click at [998, 540] on button "Approve payment for 900.00 KR" at bounding box center [980, 552] width 177 height 24
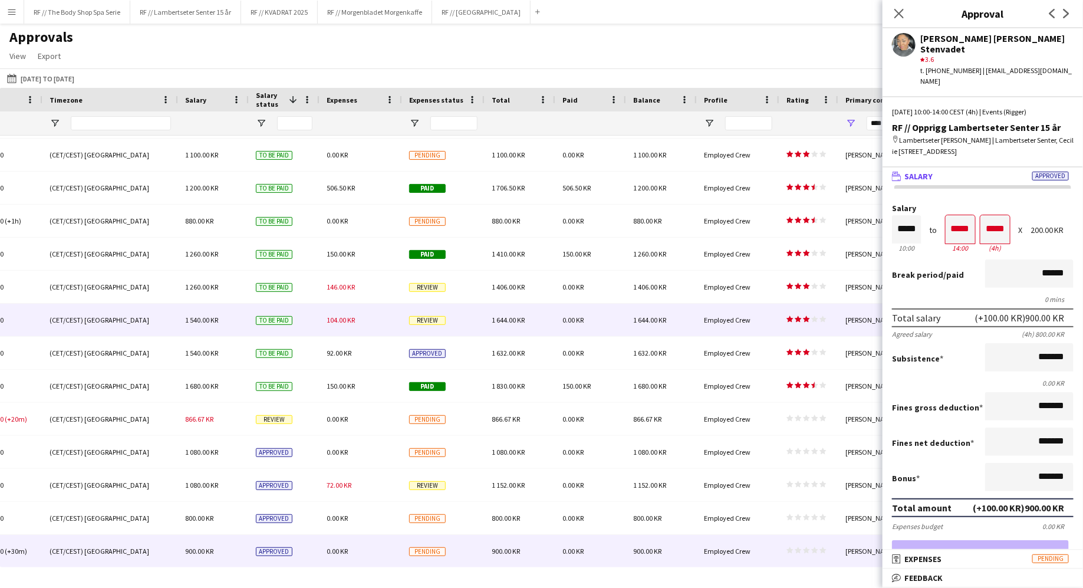
click at [445, 323] on div "Review" at bounding box center [443, 320] width 83 height 32
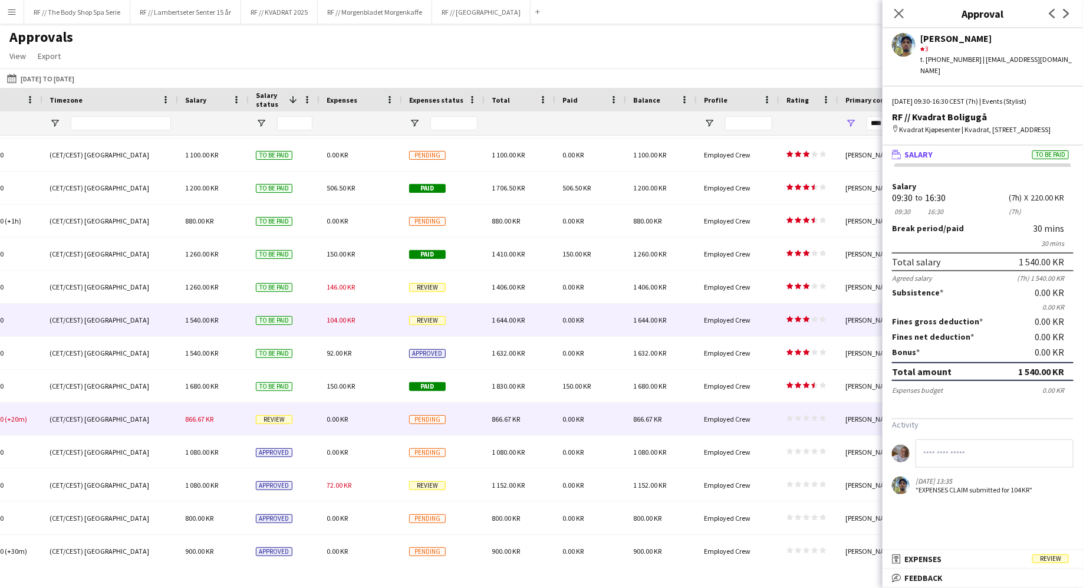
click at [425, 416] on span "Pending" at bounding box center [427, 419] width 37 height 9
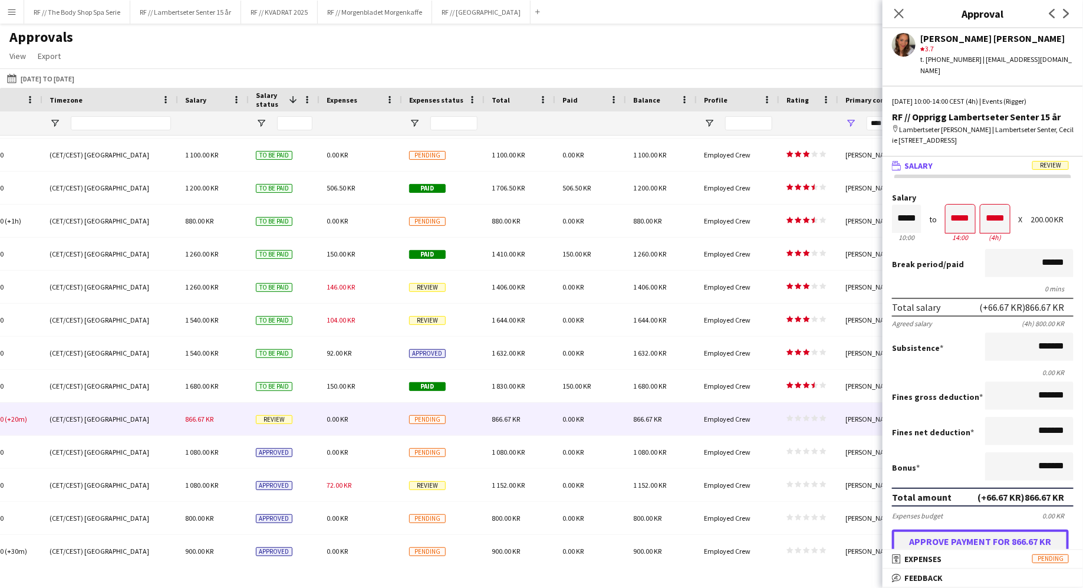
click at [991, 529] on button "Approve payment for 866.67 KR" at bounding box center [980, 541] width 177 height 24
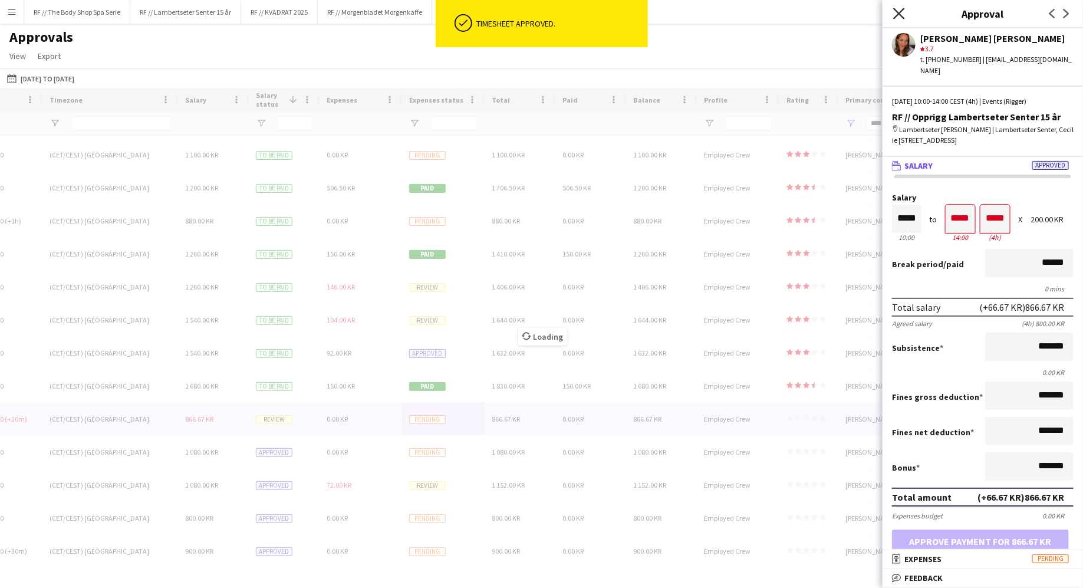
click at [901, 16] on icon "Close pop-in" at bounding box center [898, 13] width 11 height 11
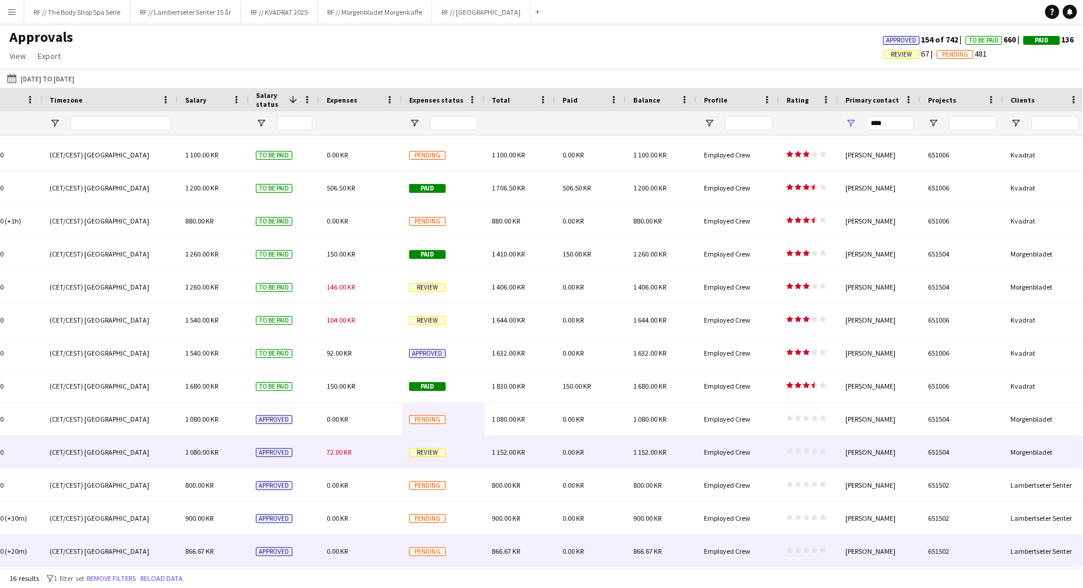
click at [423, 455] on span "Review" at bounding box center [427, 452] width 37 height 9
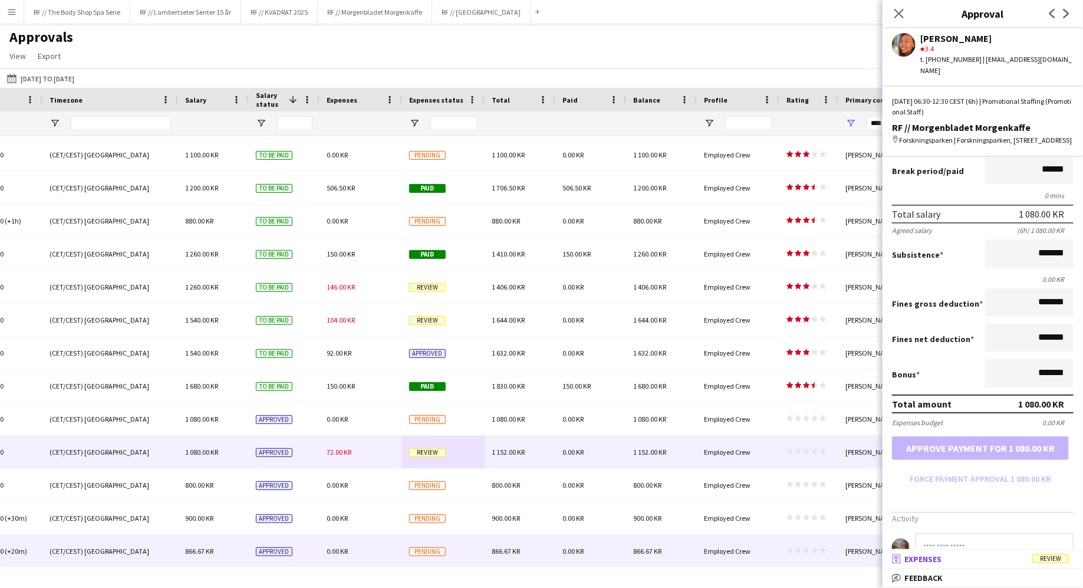
click at [935, 565] on mat-expansion-panel-header "receipt Expenses Review" at bounding box center [983, 559] width 200 height 18
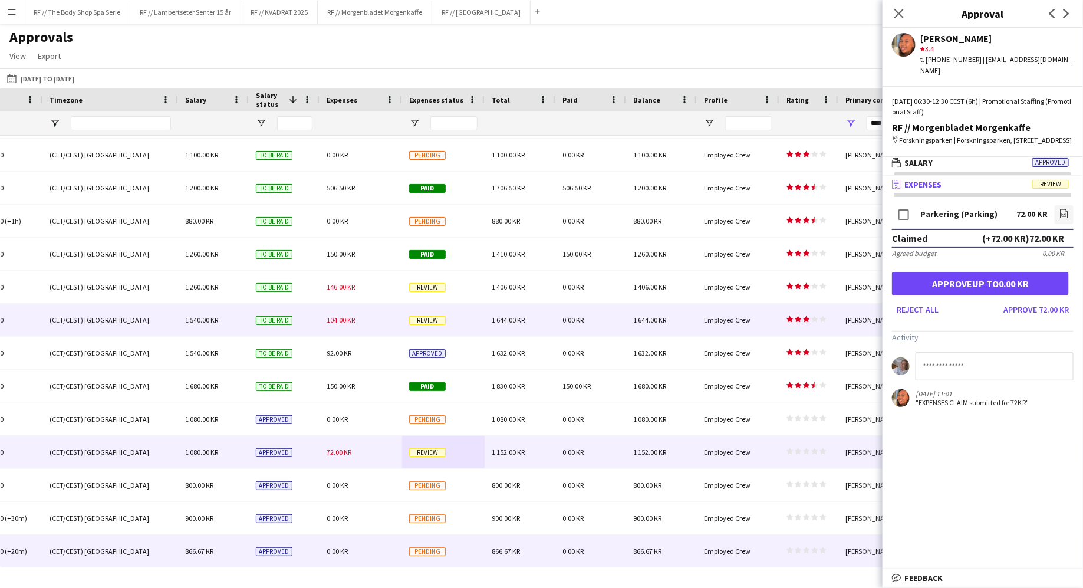
click at [427, 308] on div "Review" at bounding box center [443, 320] width 83 height 32
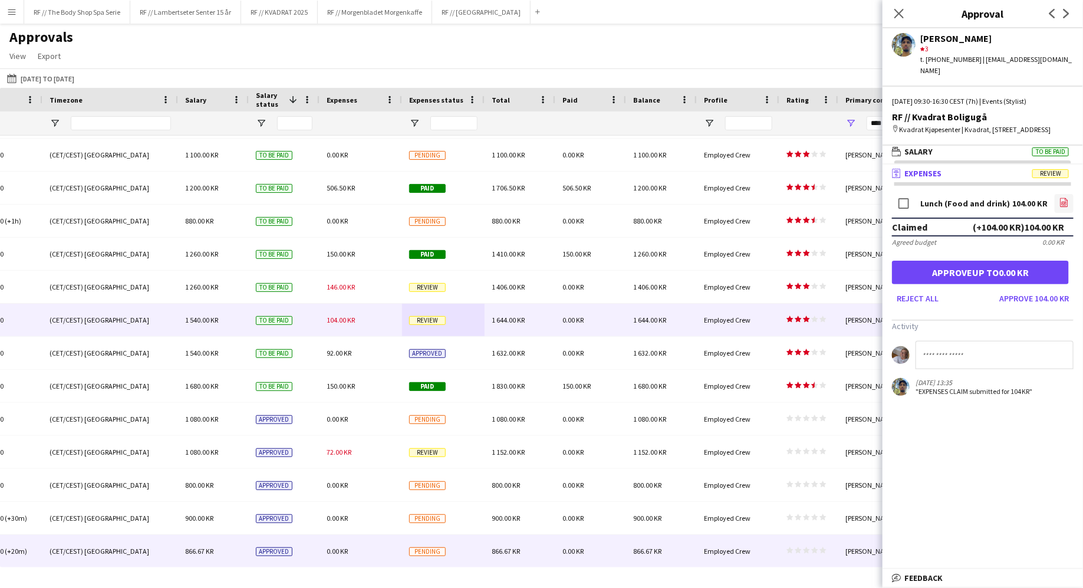
click at [1063, 209] on link "file-image" at bounding box center [1064, 203] width 19 height 19
click at [1020, 298] on button "Approve 104.00 KR" at bounding box center [1034, 298] width 79 height 19
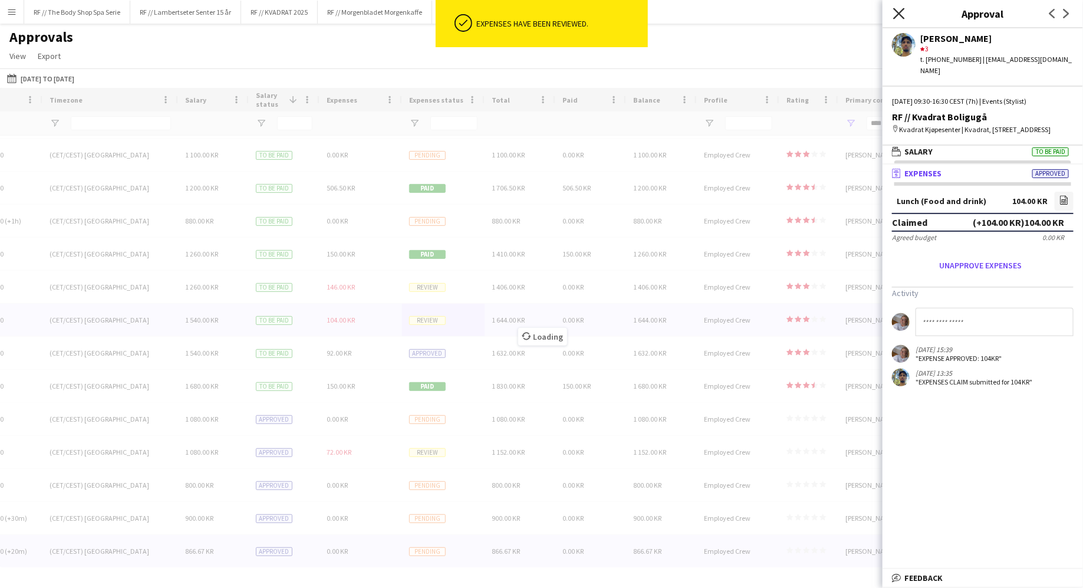
click at [899, 15] on icon "Close pop-in" at bounding box center [898, 13] width 11 height 11
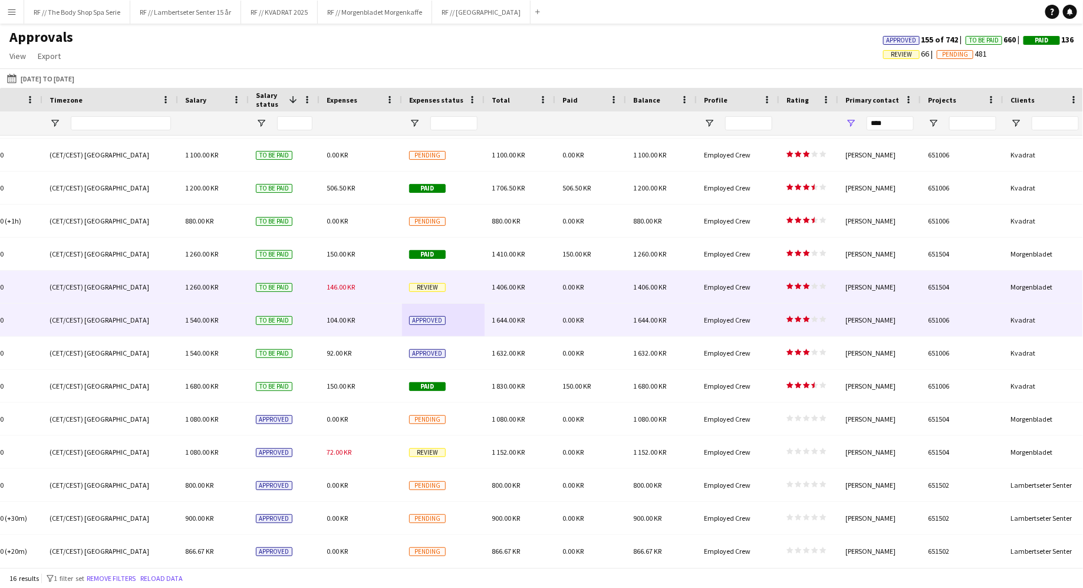
click at [426, 287] on span "Review" at bounding box center [427, 287] width 37 height 9
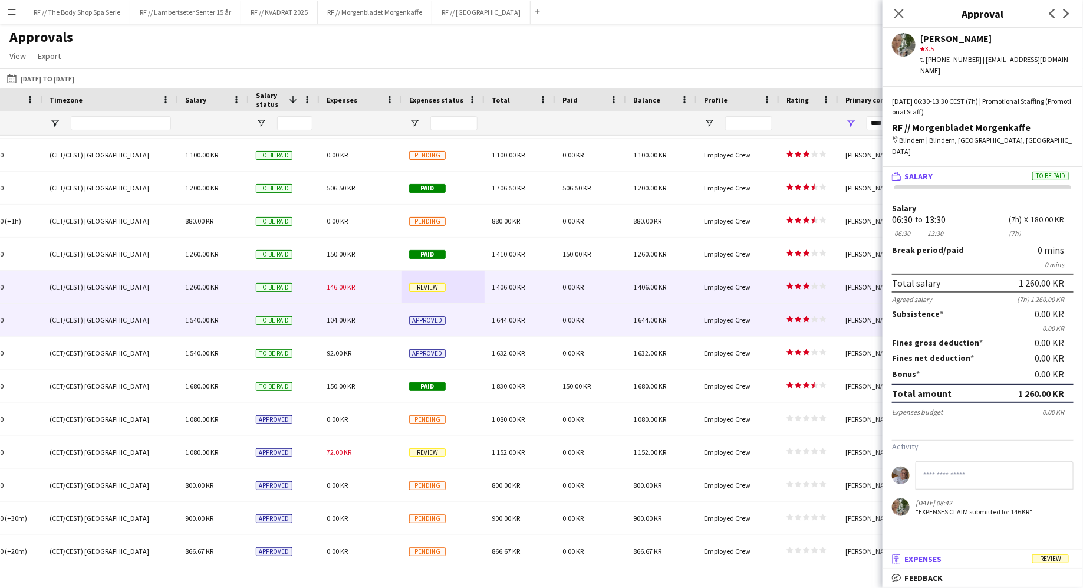
click at [979, 560] on mat-panel-title "receipt Expenses Review" at bounding box center [981, 559] width 196 height 11
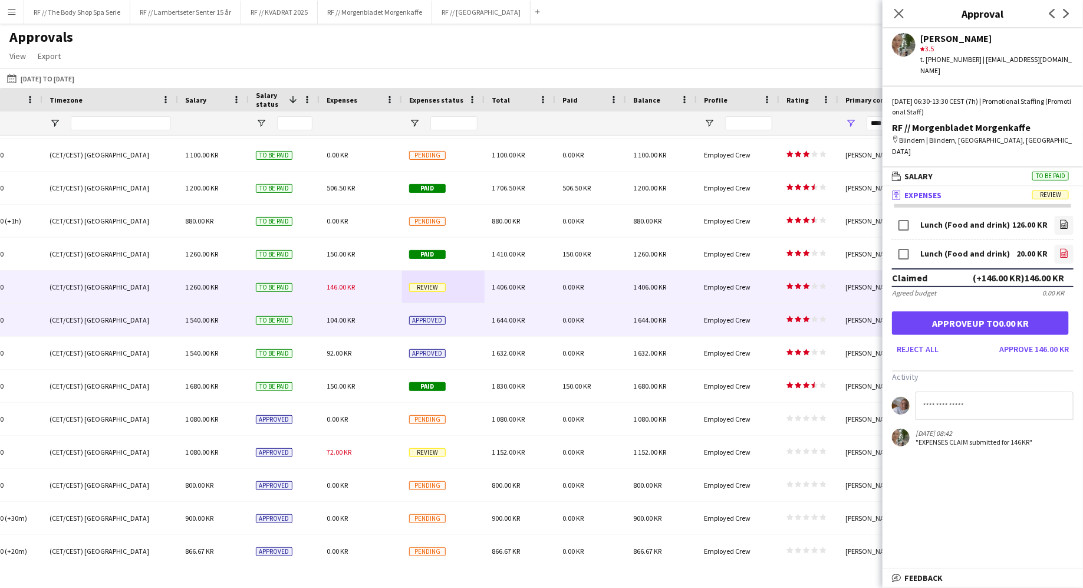
click at [1060, 248] on icon "file-image" at bounding box center [1064, 252] width 9 height 9
click at [1065, 219] on icon "file-image" at bounding box center [1064, 223] width 9 height 9
click at [1031, 340] on button "Approve 146.00 KR" at bounding box center [1034, 349] width 79 height 19
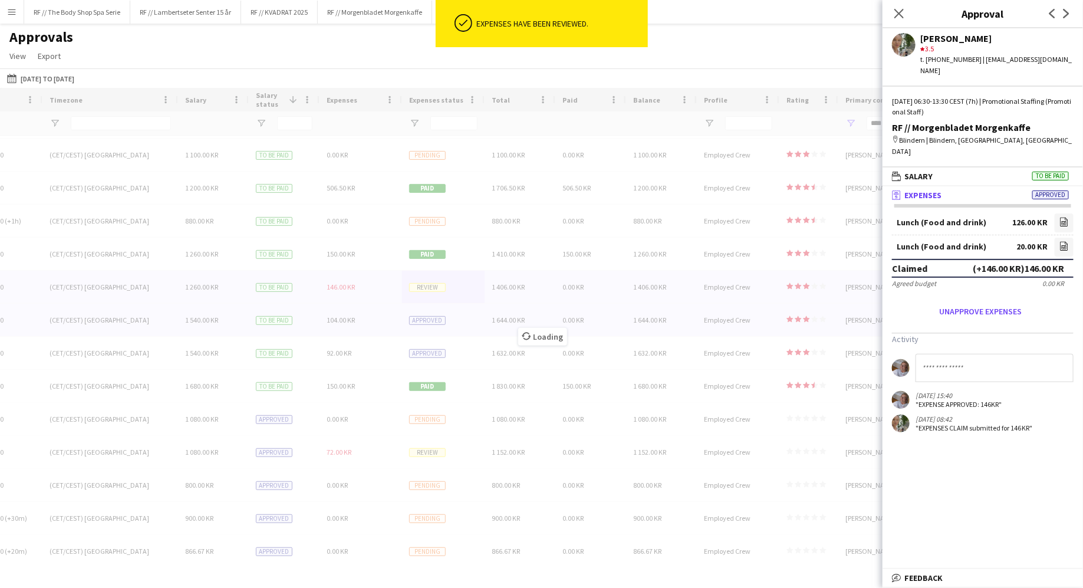
click at [442, 394] on div "Loading" at bounding box center [541, 327] width 1083 height 479
click at [899, 7] on app-icon "Close pop-in" at bounding box center [899, 13] width 17 height 17
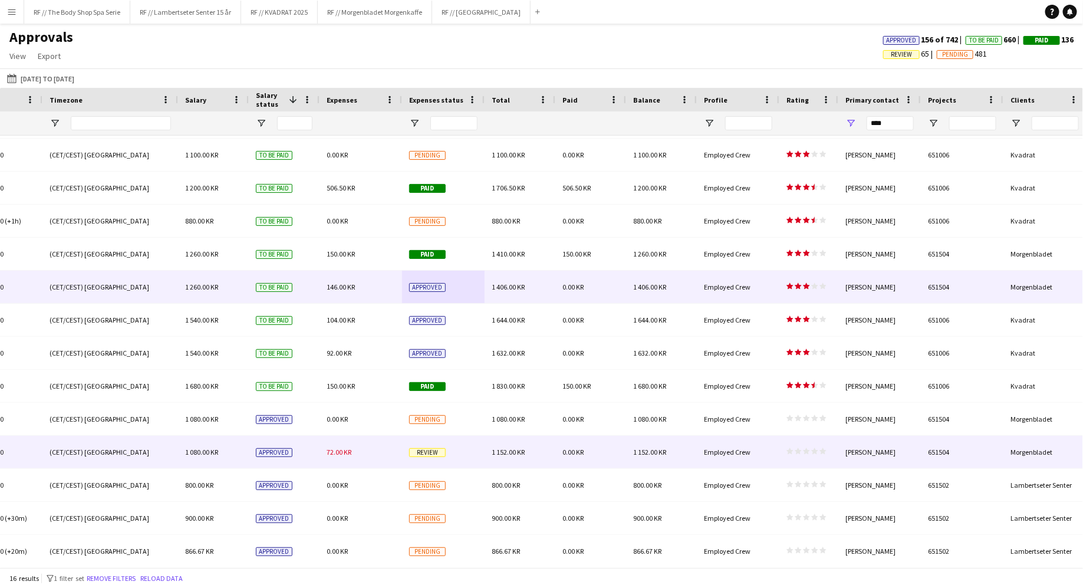
click at [423, 451] on span "Review" at bounding box center [427, 452] width 37 height 9
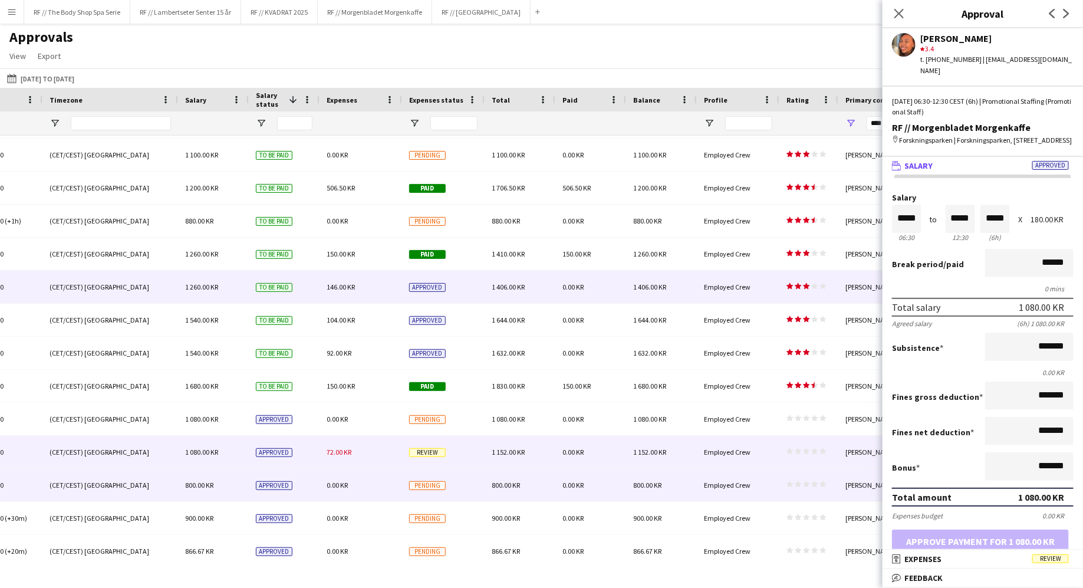
click at [423, 486] on span "Pending" at bounding box center [427, 485] width 37 height 9
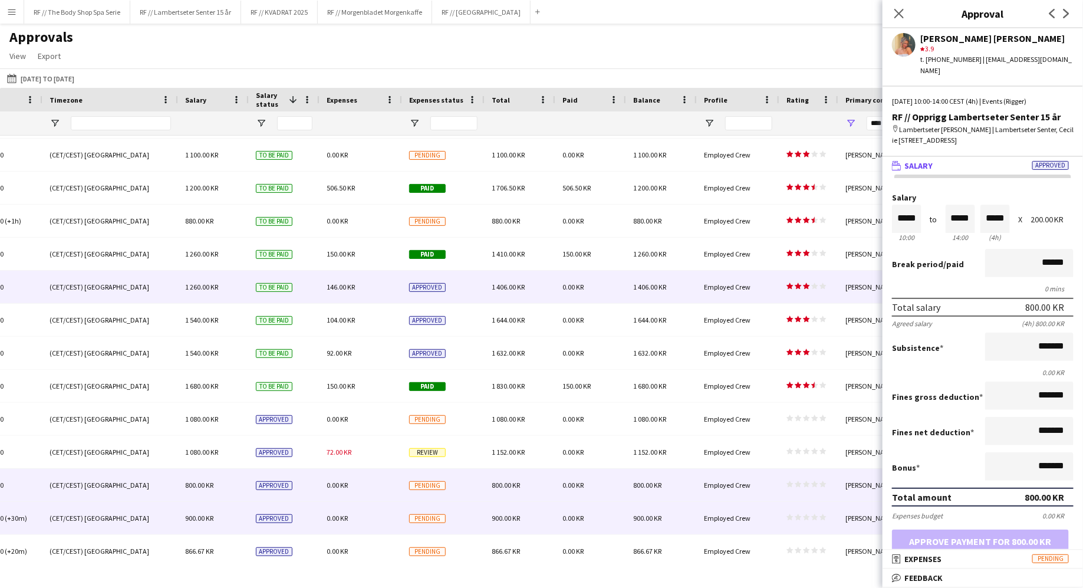
click at [428, 512] on div "Pending" at bounding box center [443, 518] width 83 height 32
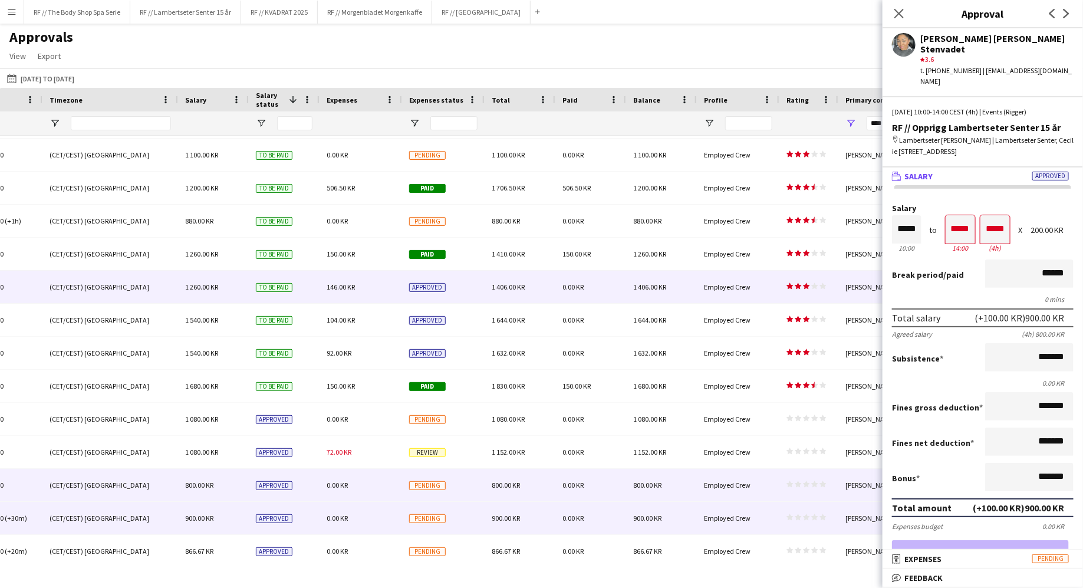
click at [429, 483] on span "Pending" at bounding box center [427, 485] width 37 height 9
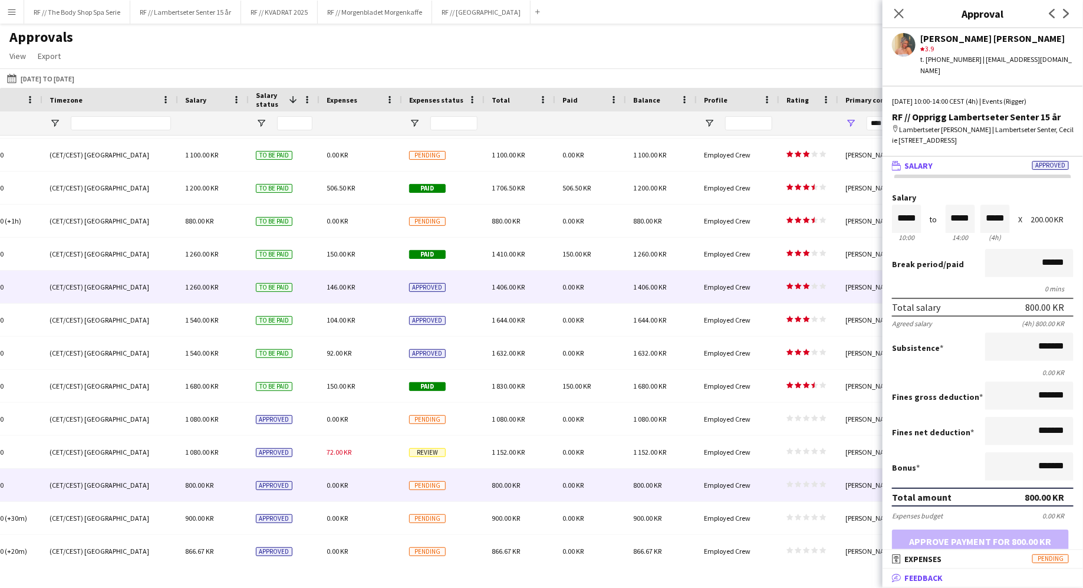
click at [935, 577] on span "Feedback" at bounding box center [923, 578] width 38 height 11
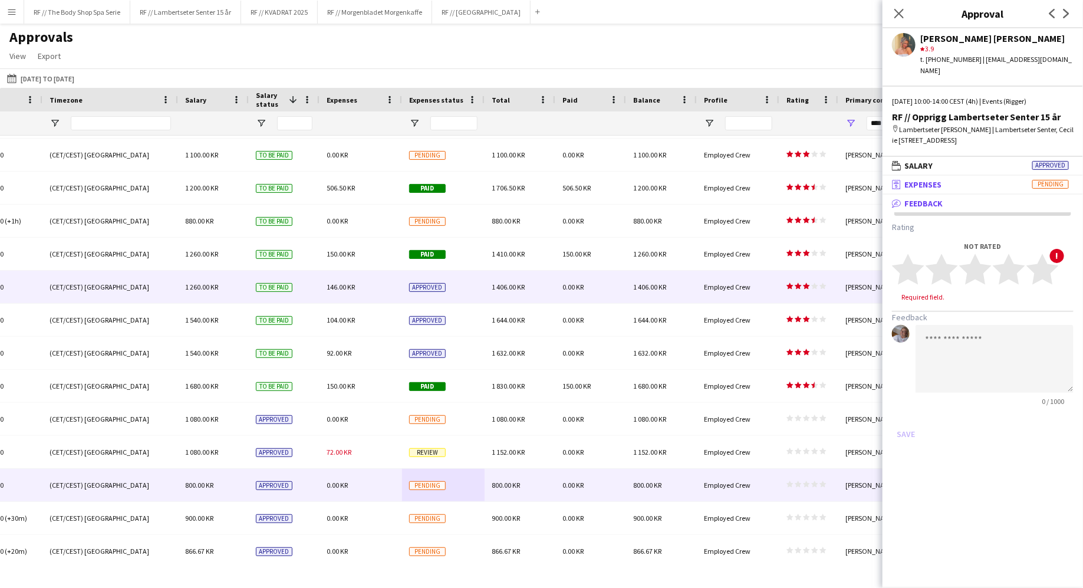
click at [927, 179] on span "Expenses" at bounding box center [922, 184] width 37 height 11
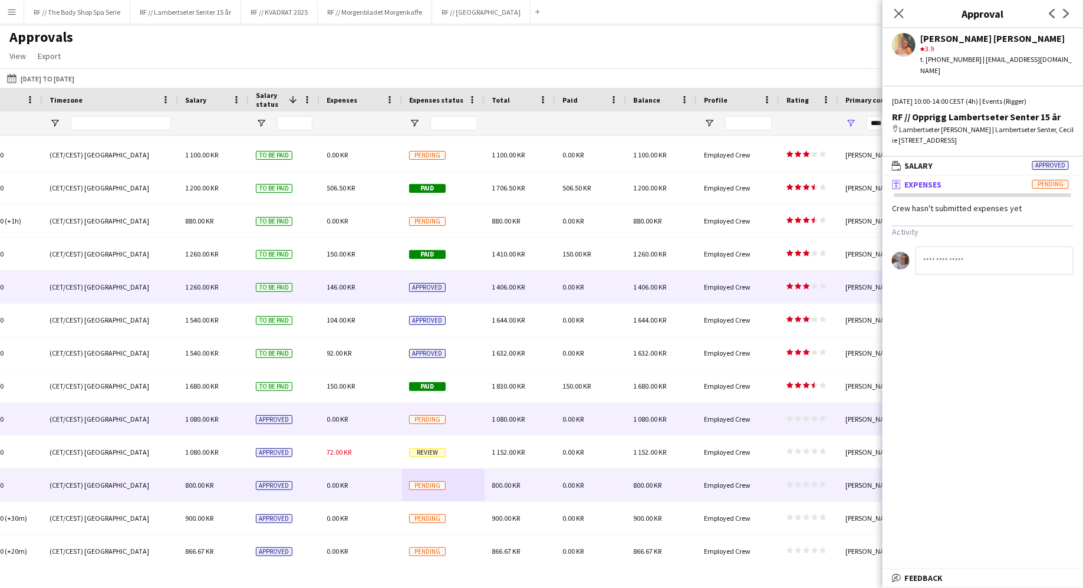
click at [767, 419] on div "Employed Crew" at bounding box center [738, 419] width 83 height 32
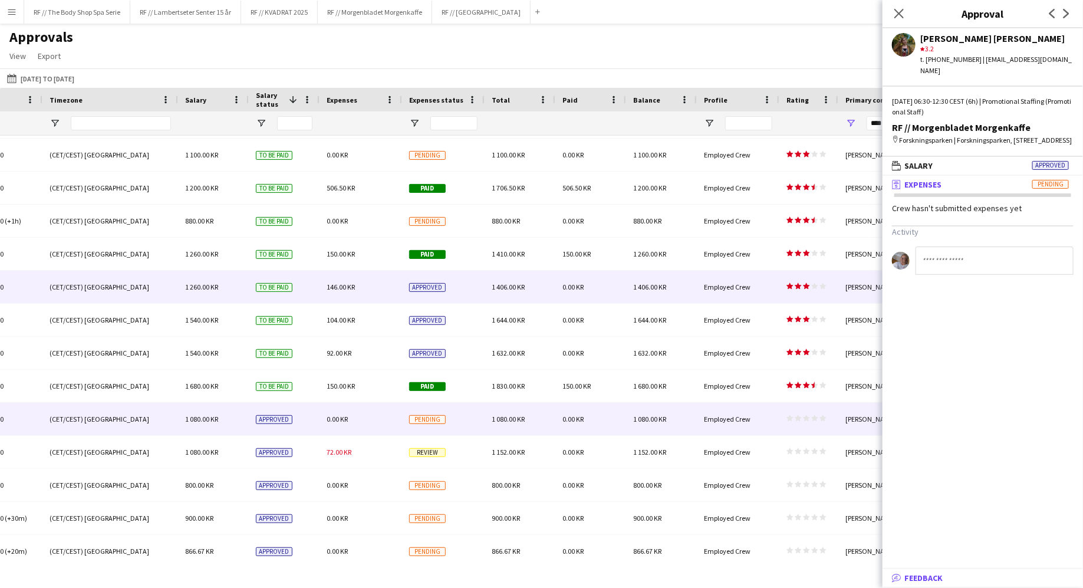
click at [909, 574] on span "Feedback" at bounding box center [923, 578] width 38 height 11
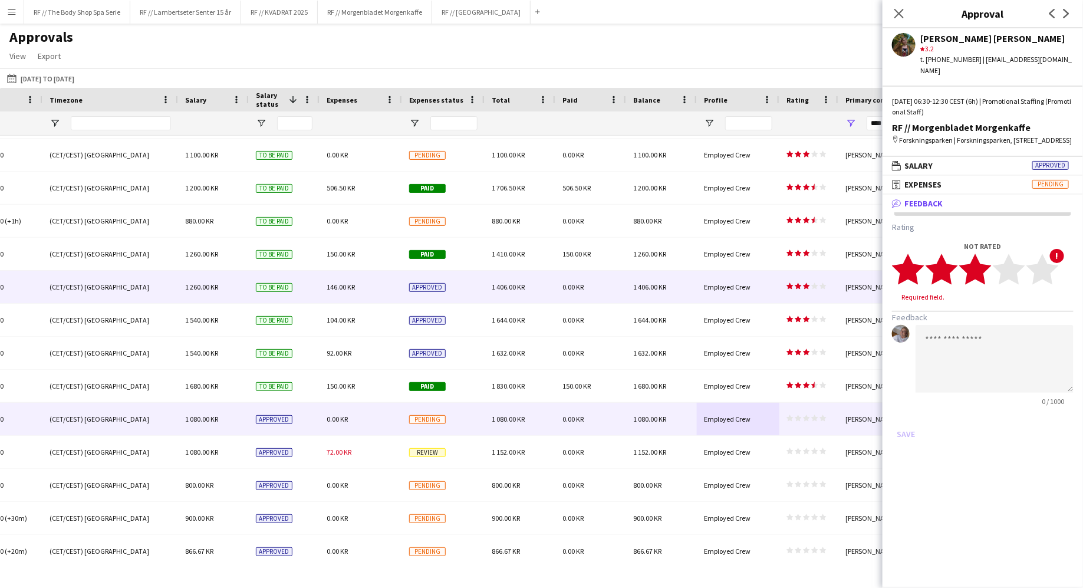
click at [988, 275] on icon "star" at bounding box center [975, 269] width 32 height 32
click at [898, 424] on button "Save" at bounding box center [906, 422] width 28 height 19
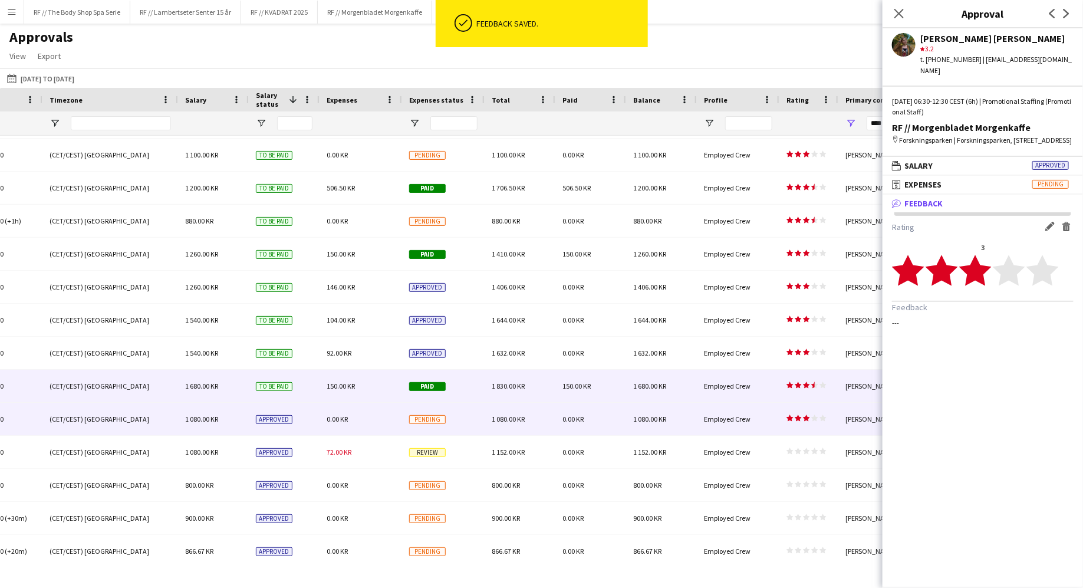
click at [750, 384] on div "Employed Crew" at bounding box center [738, 386] width 83 height 32
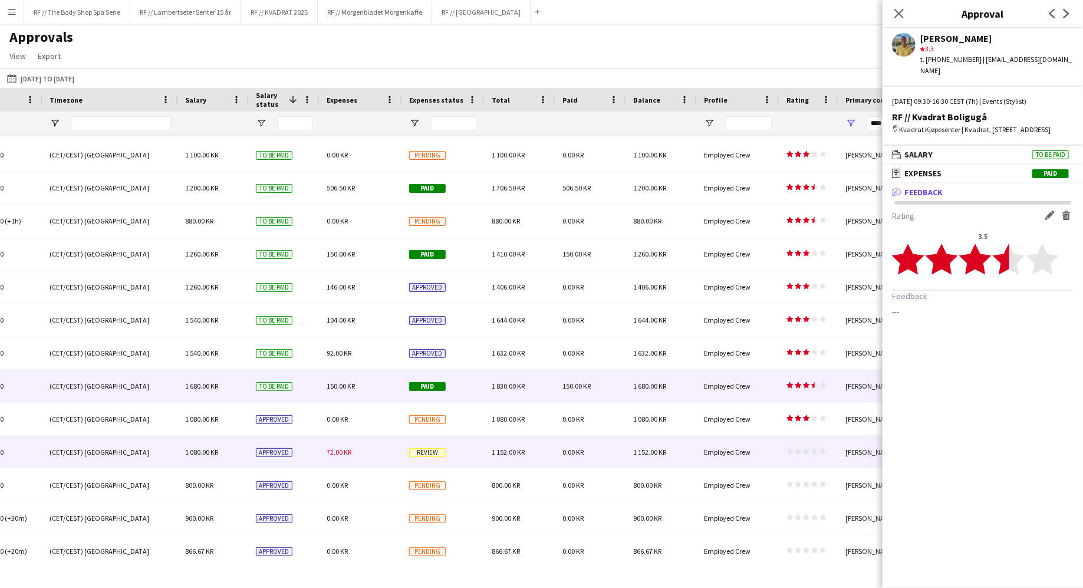
click at [772, 450] on div "Employed Crew" at bounding box center [738, 452] width 83 height 32
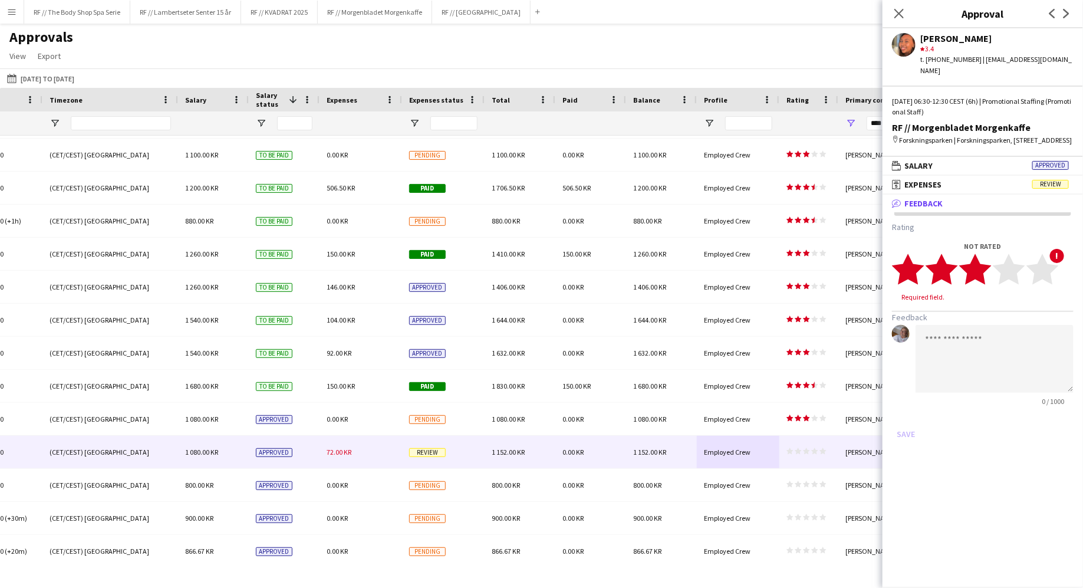
click at [983, 271] on polygon at bounding box center [975, 269] width 32 height 31
click at [909, 422] on button "Save" at bounding box center [906, 422] width 28 height 19
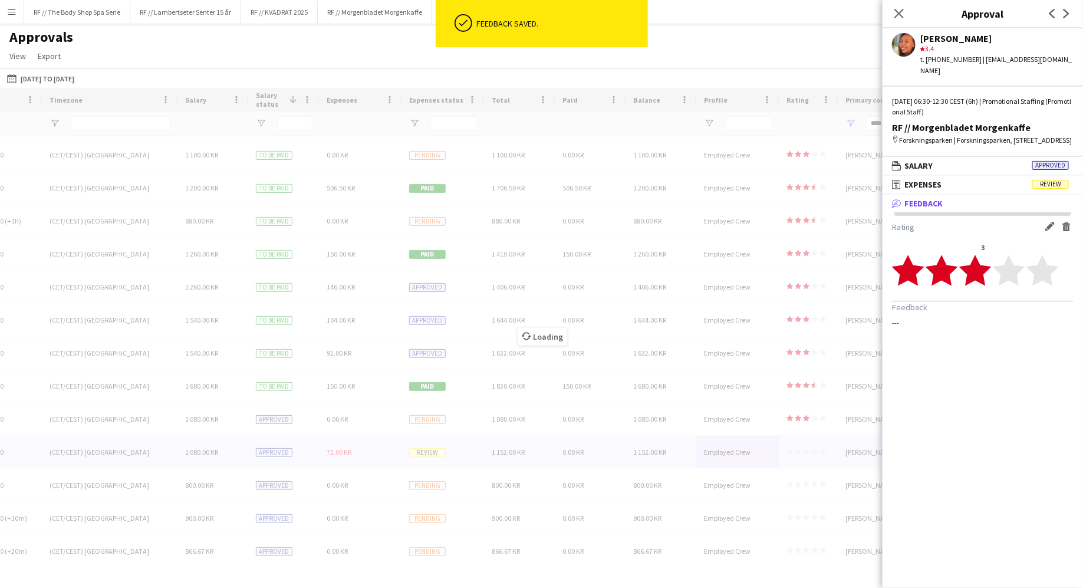
click at [669, 382] on div "Loading" at bounding box center [541, 327] width 1083 height 479
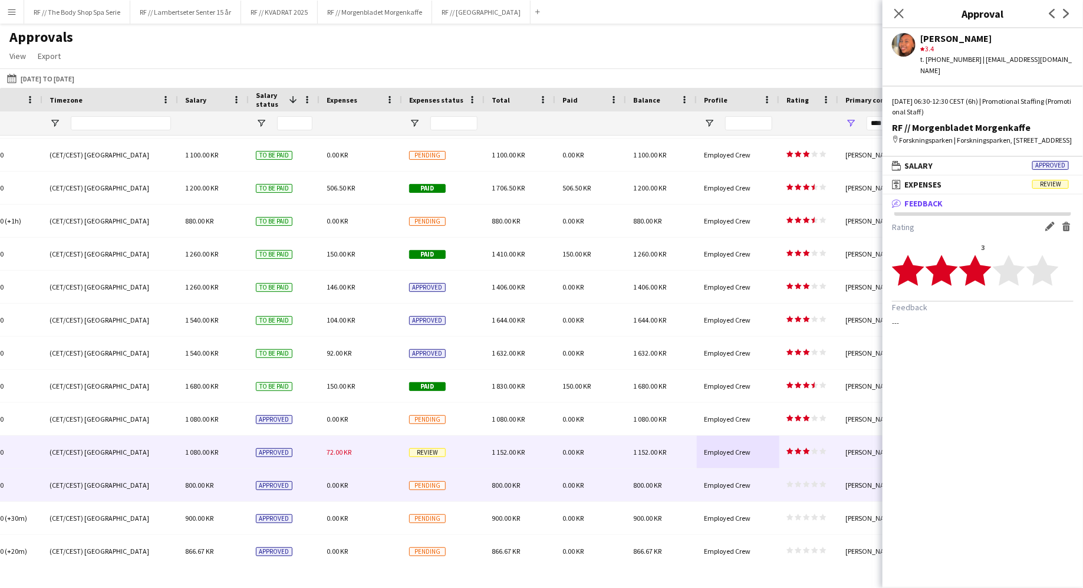
click at [762, 489] on div "Employed Crew" at bounding box center [738, 485] width 83 height 32
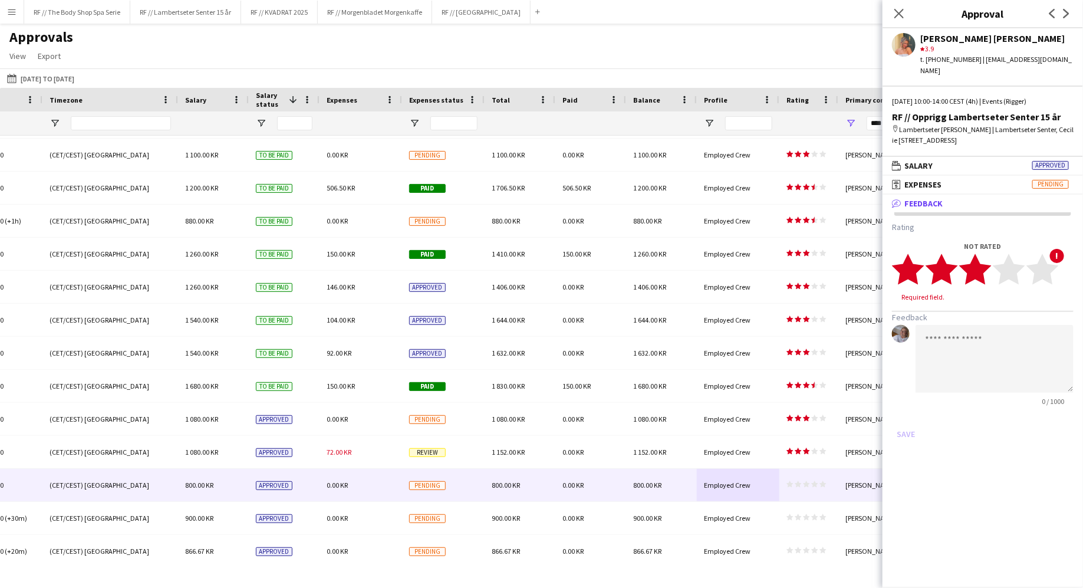
click at [989, 258] on icon "star" at bounding box center [975, 269] width 32 height 32
click at [913, 413] on button "Save" at bounding box center [906, 422] width 28 height 19
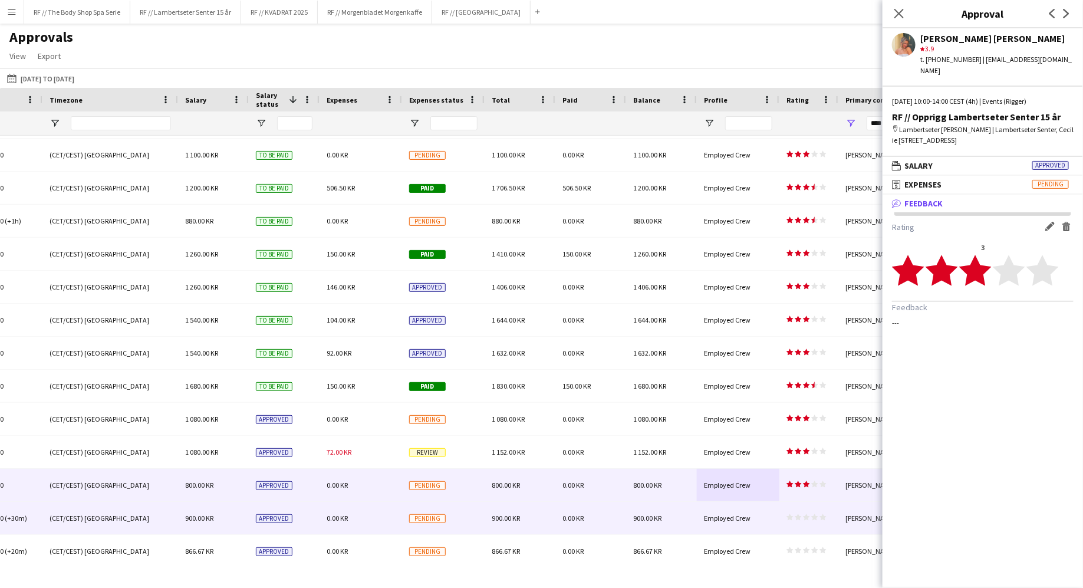
click at [787, 514] on icon "star" at bounding box center [790, 517] width 7 height 7
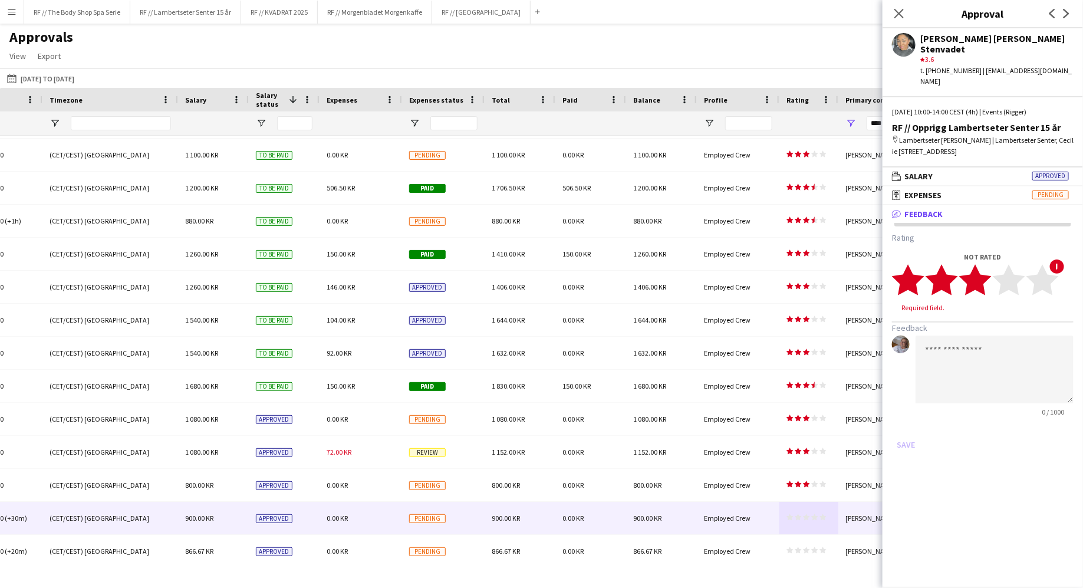
click at [985, 265] on icon "star" at bounding box center [975, 280] width 32 height 32
click at [902, 424] on button "Save" at bounding box center [906, 433] width 28 height 19
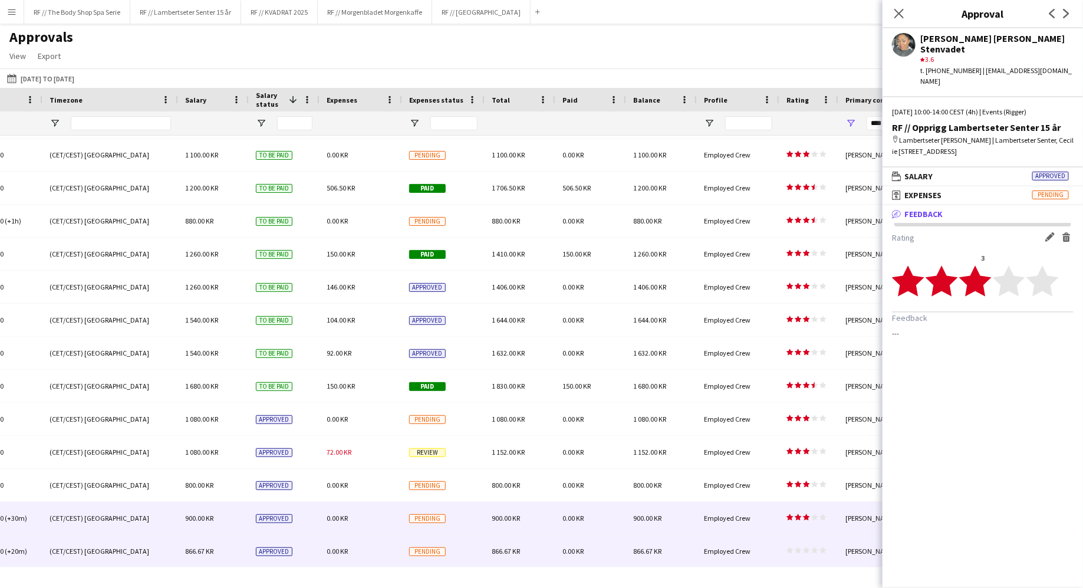
click at [759, 547] on div "Employed Crew" at bounding box center [738, 551] width 83 height 32
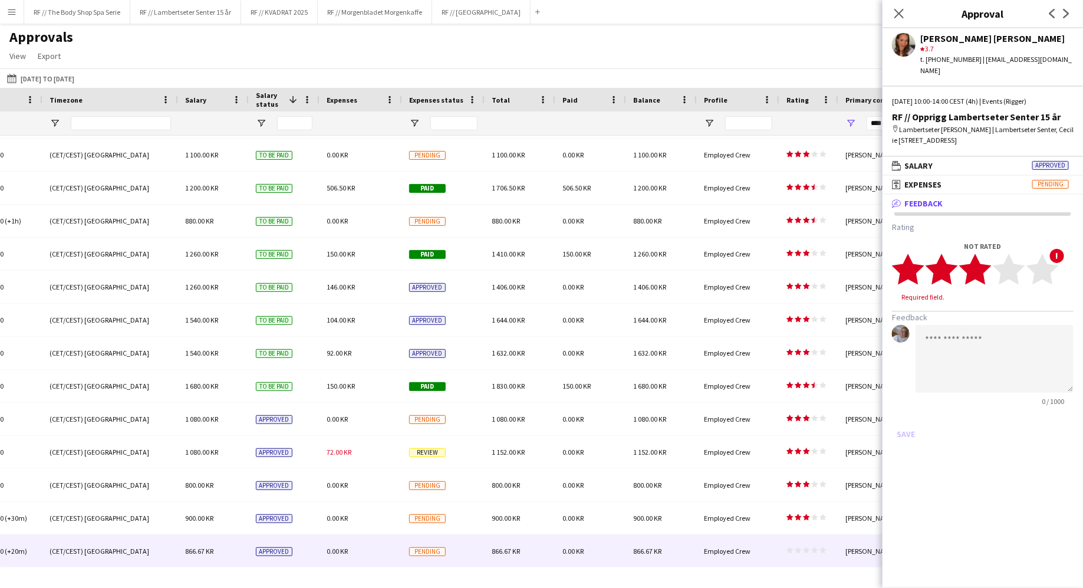
click at [986, 258] on polygon at bounding box center [975, 269] width 32 height 31
click at [906, 413] on button "Save" at bounding box center [906, 422] width 28 height 19
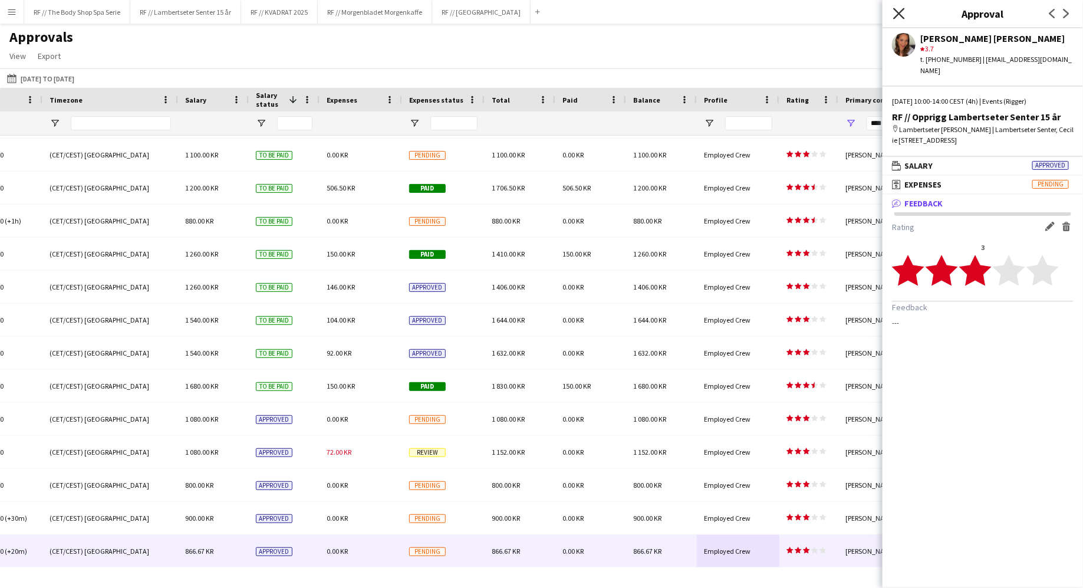
click at [903, 13] on icon "Close pop-in" at bounding box center [898, 13] width 11 height 11
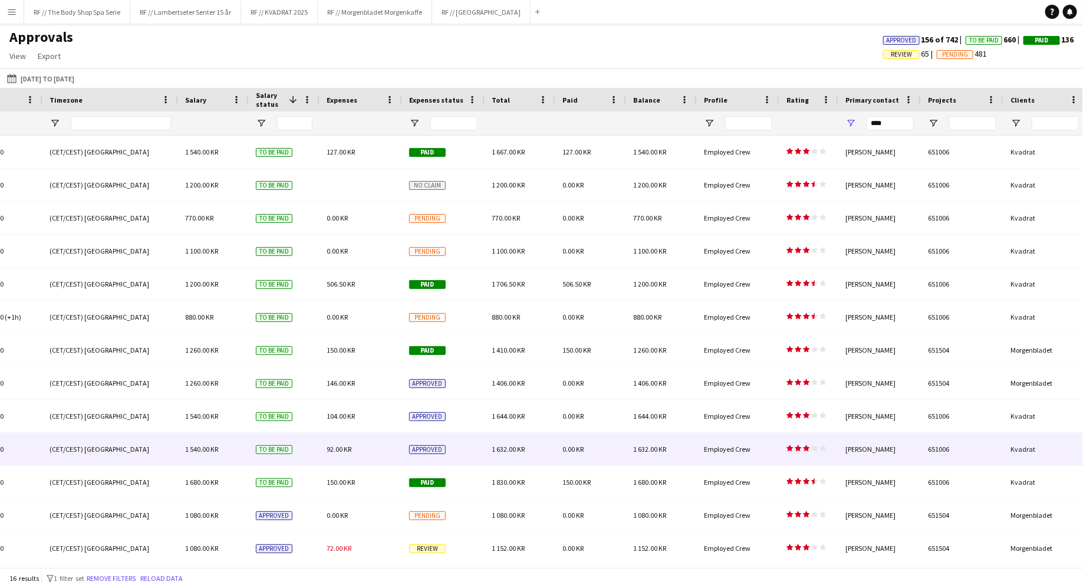
scroll to position [96, 0]
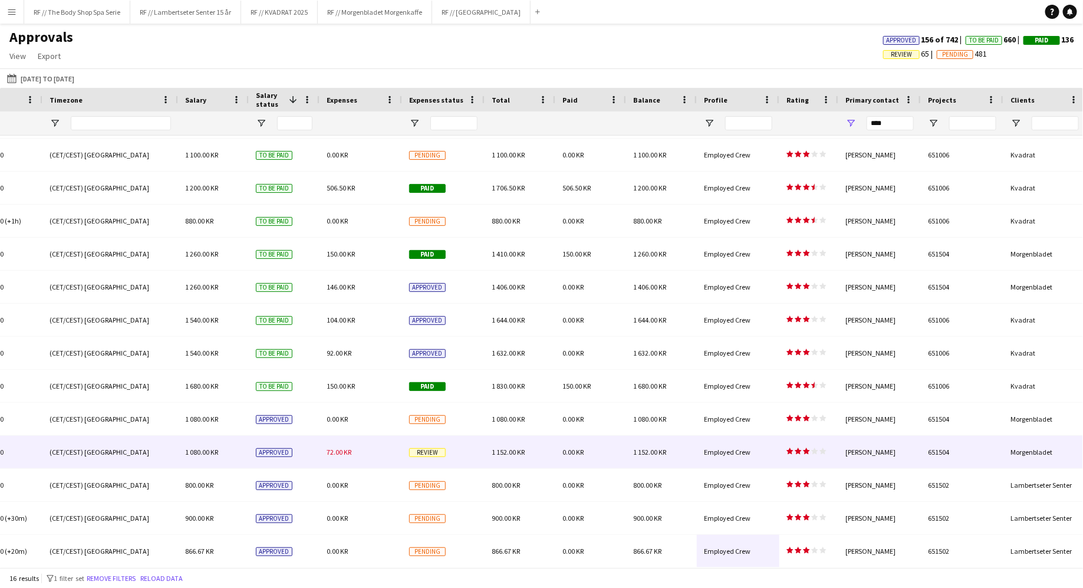
click at [423, 452] on span "Review" at bounding box center [427, 452] width 37 height 9
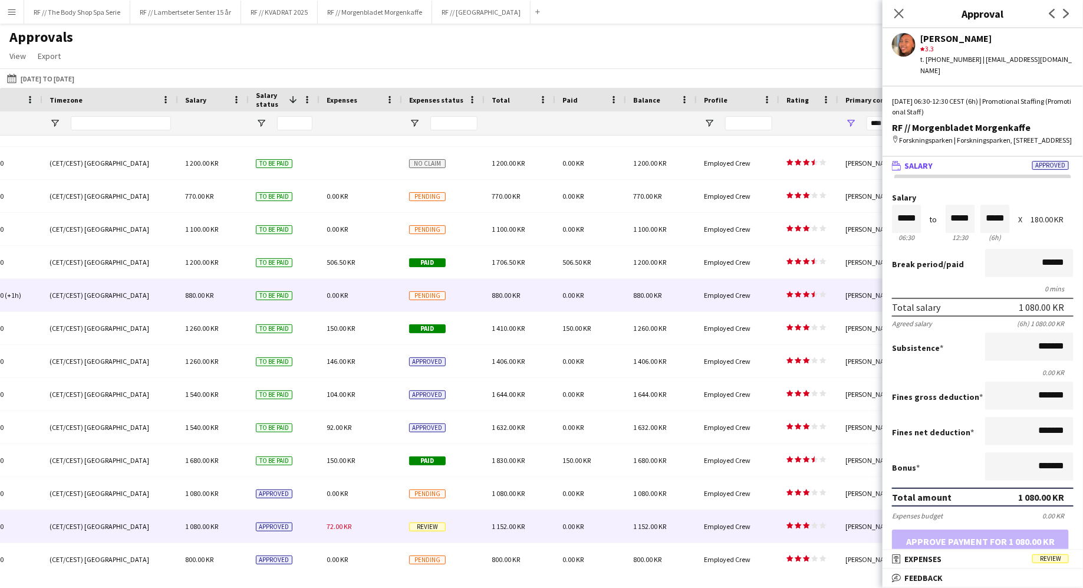
scroll to position [0, 0]
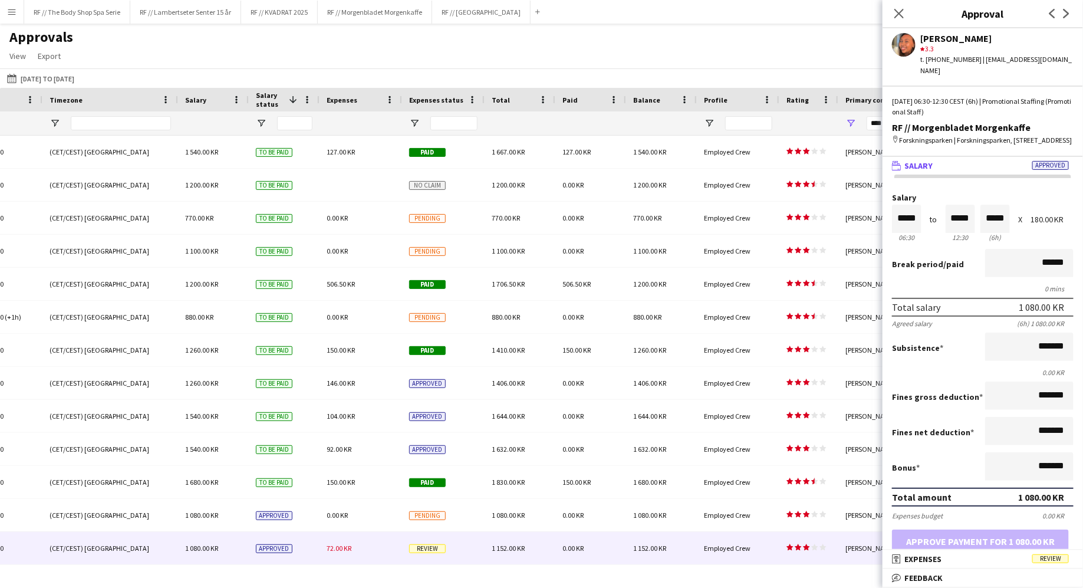
click at [423, 61] on div "Approvals View Customise view Customise filters Reset Filters Reset View Reset …" at bounding box center [541, 48] width 1083 height 40
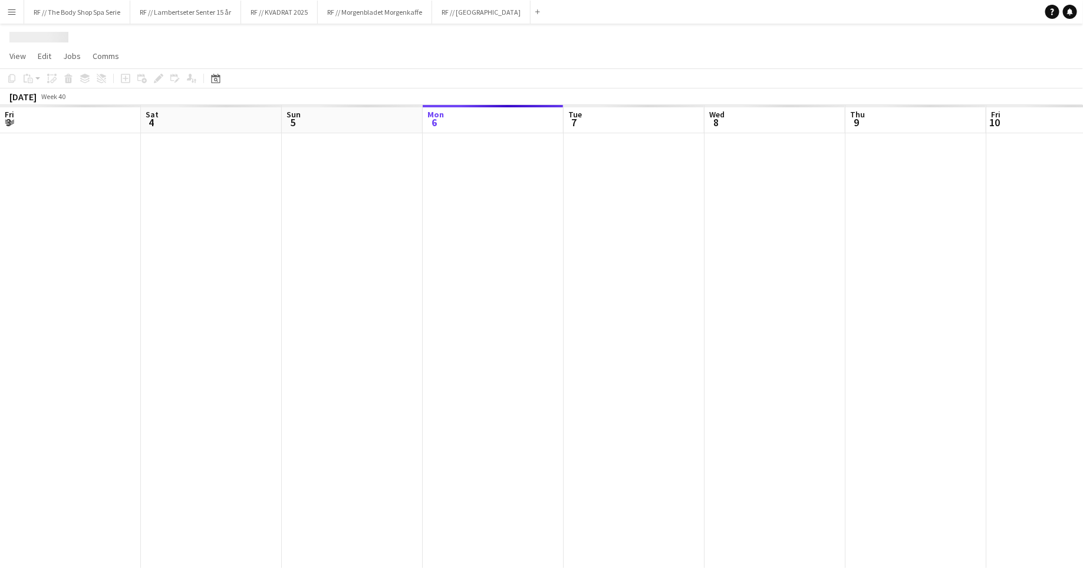
scroll to position [0, 282]
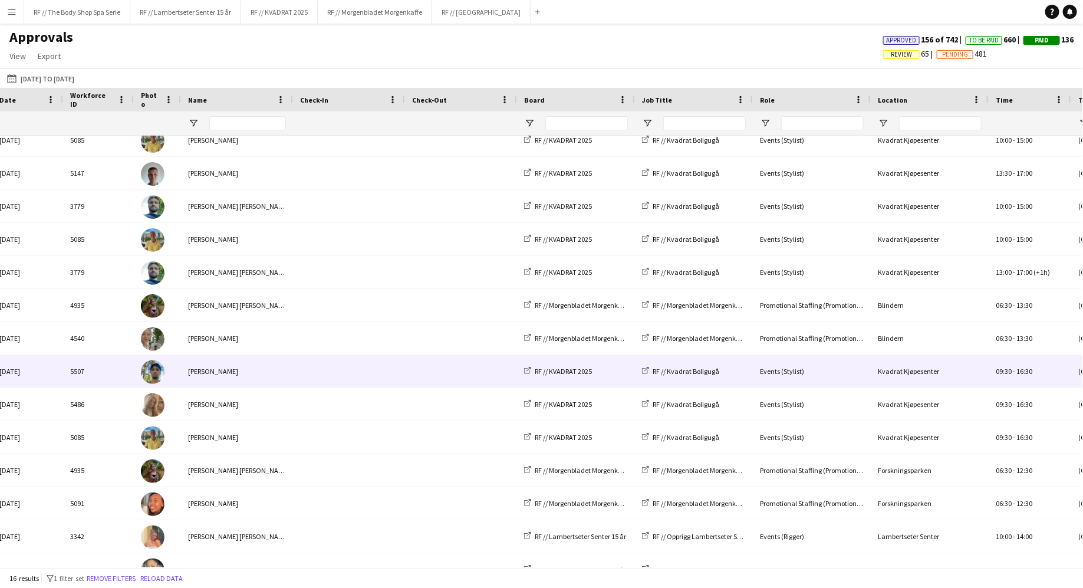
scroll to position [0, 34]
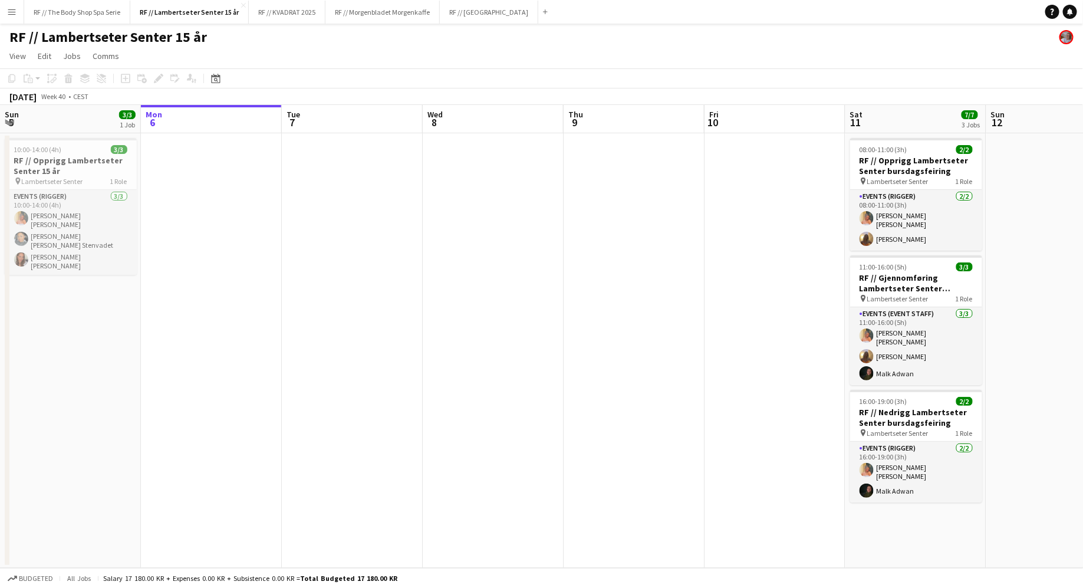
click at [14, 12] on app-icon "Menu" at bounding box center [11, 11] width 9 height 9
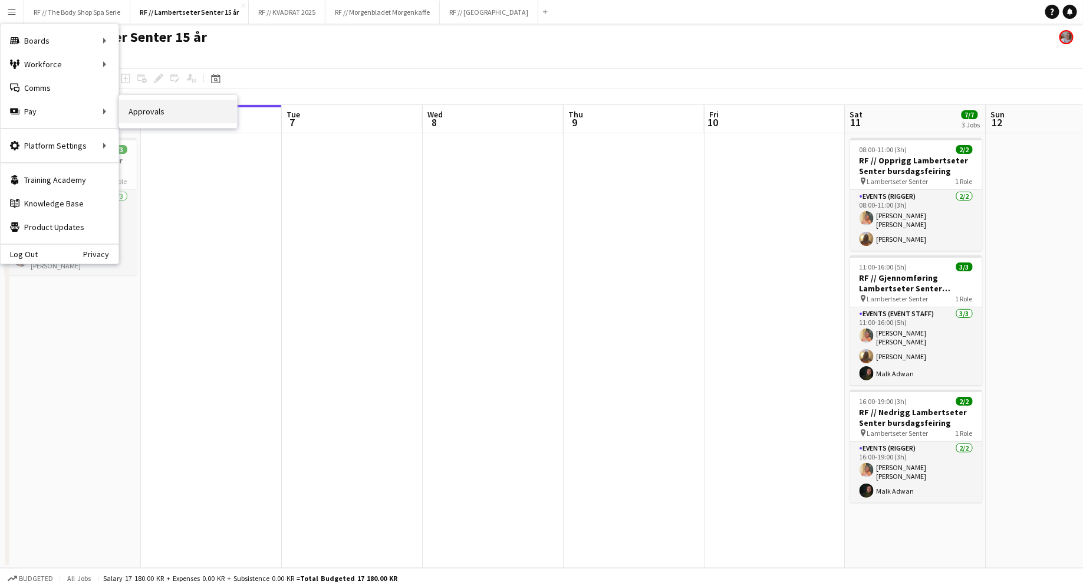
click at [139, 112] on link "Approvals" at bounding box center [178, 112] width 118 height 24
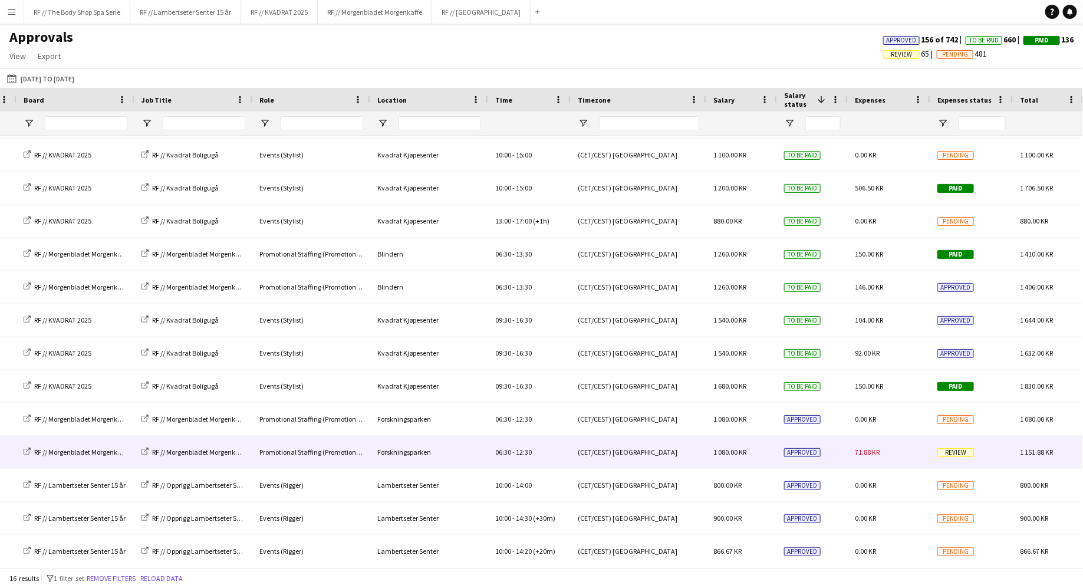
click at [959, 450] on span "Review" at bounding box center [955, 452] width 37 height 9
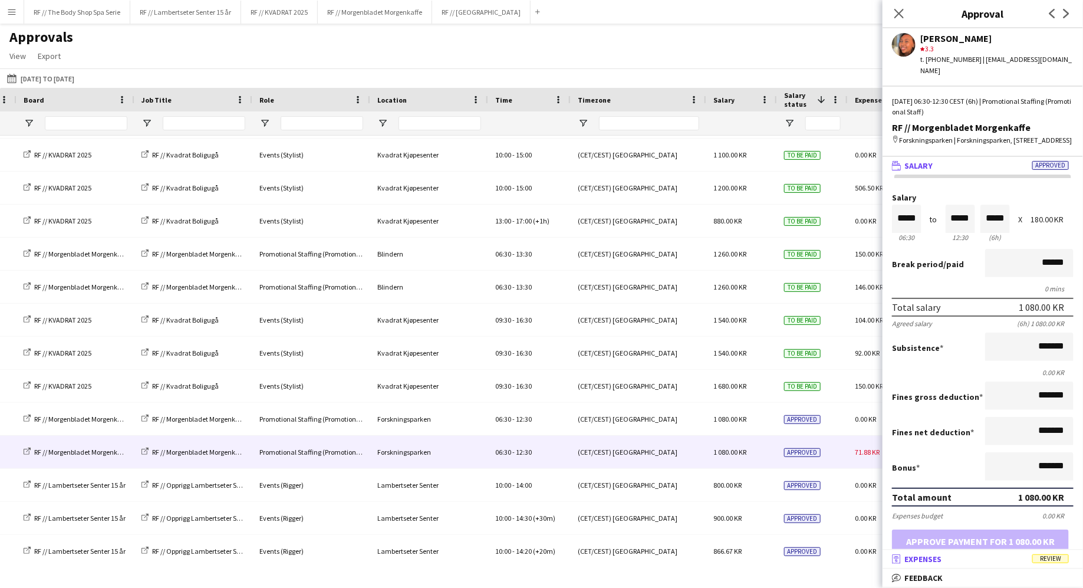
click at [1004, 565] on mat-expansion-panel-header "receipt Expenses Review" at bounding box center [983, 559] width 200 height 18
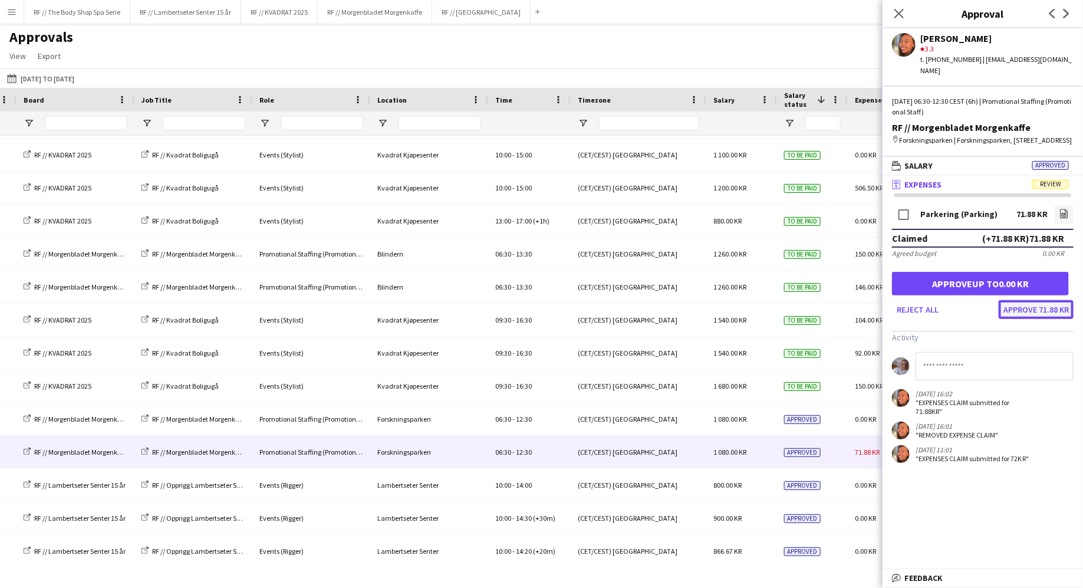
click at [1055, 307] on button "Approve 71.88 KR" at bounding box center [1036, 309] width 75 height 19
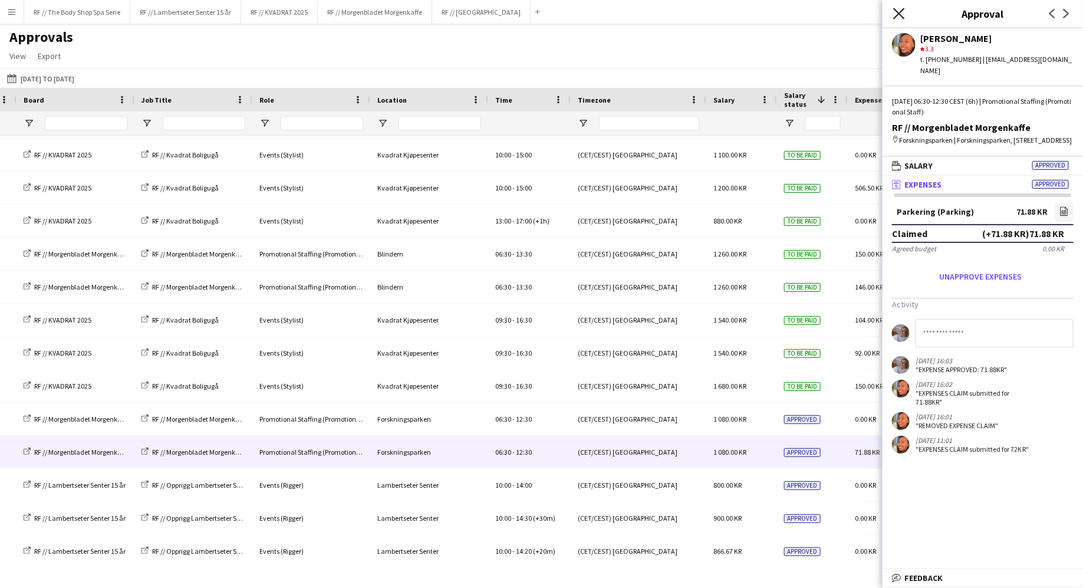
click at [898, 13] on icon at bounding box center [898, 13] width 11 height 11
